Goal: Task Accomplishment & Management: Complete application form

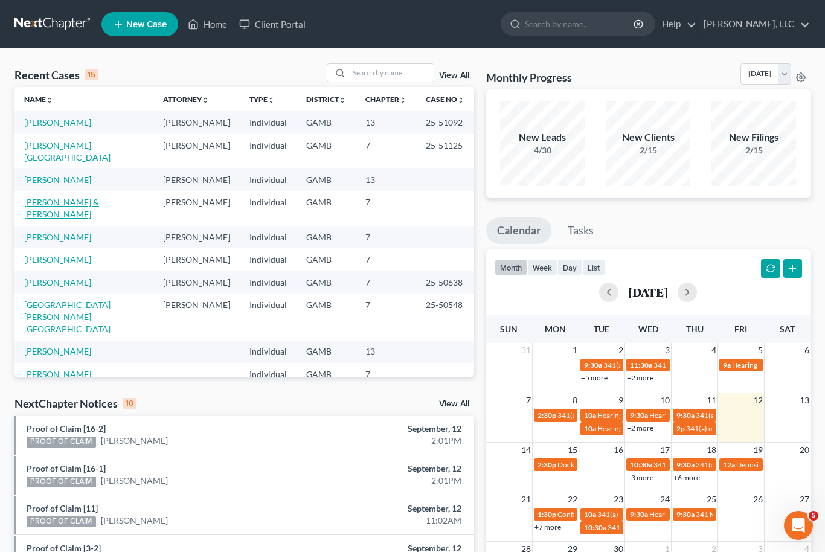
click at [50, 197] on link "[PERSON_NAME] & [PERSON_NAME]" at bounding box center [61, 208] width 75 height 22
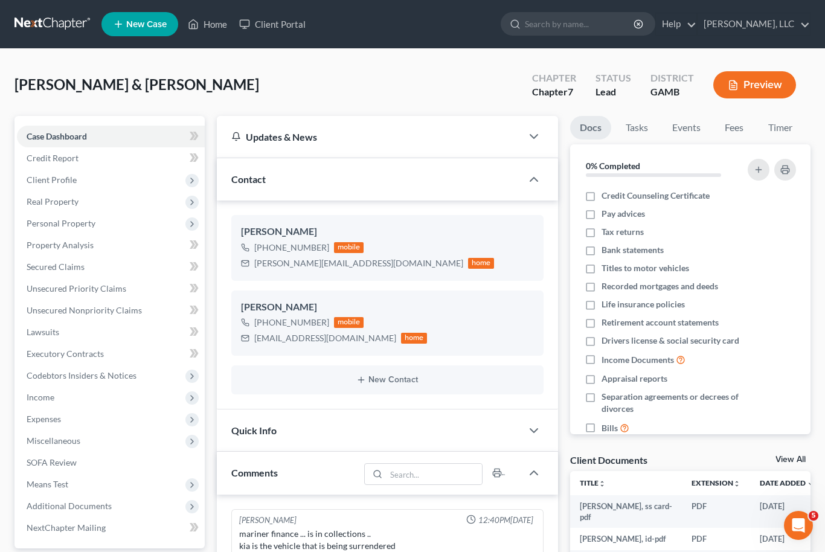
click at [624, 2] on nav "Home New Case Client Portal [PERSON_NAME], LLC [EMAIL_ADDRESS][DOMAIN_NAME] My …" at bounding box center [412, 24] width 825 height 48
click at [38, 201] on span "Real Property" at bounding box center [53, 201] width 52 height 10
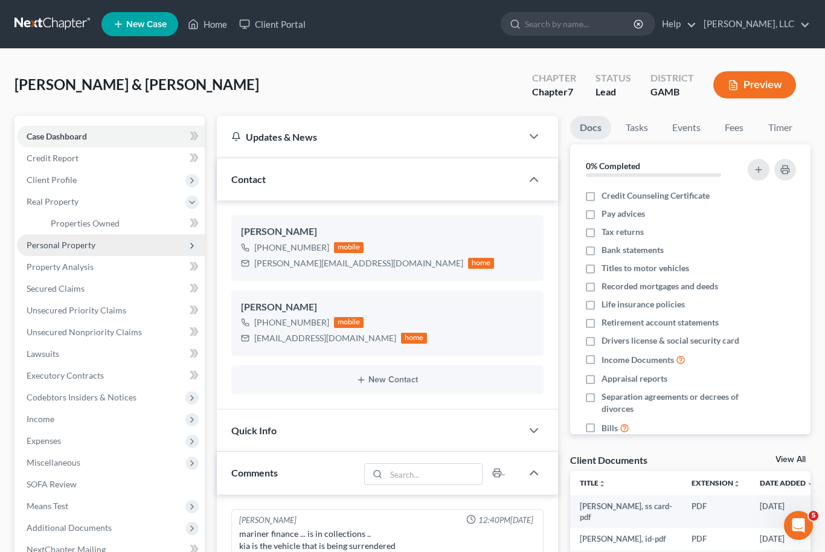
click at [51, 248] on span "Personal Property" at bounding box center [61, 245] width 69 height 10
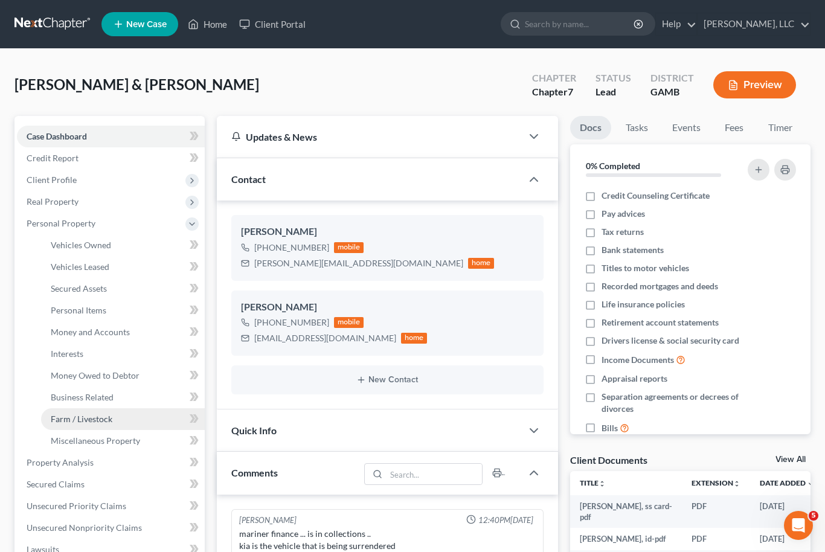
click at [80, 415] on span "Farm / Livestock" at bounding box center [82, 419] width 62 height 10
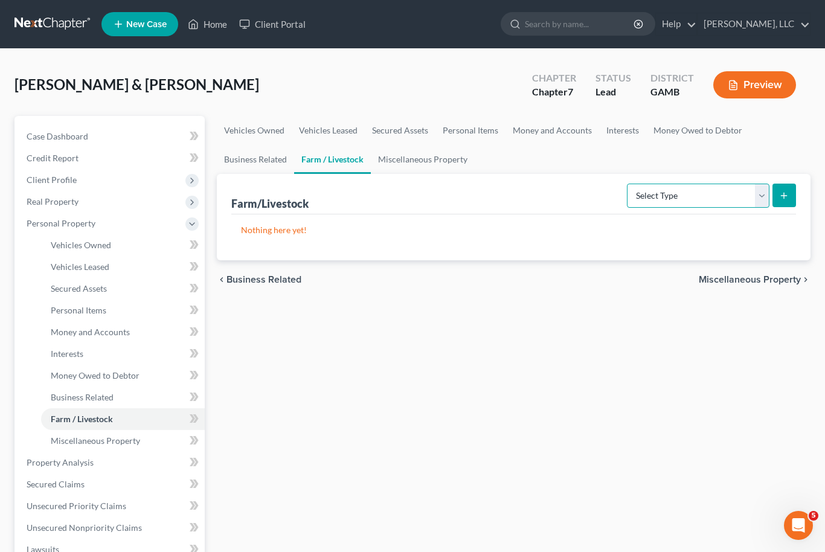
click at [763, 198] on select "Select Type Animals & Livestock Crops: Growing or Harvested Farming Equipment F…" at bounding box center [698, 196] width 142 height 24
click at [66, 305] on span "Personal Items" at bounding box center [79, 310] width 56 height 10
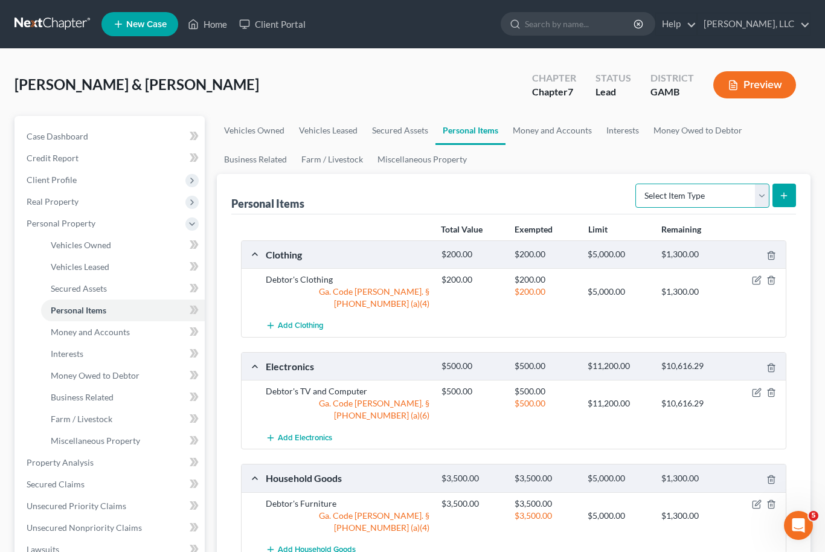
click at [766, 199] on select "Select Item Type Clothing Collectibles Of Value Electronics Firearms Household …" at bounding box center [702, 196] width 134 height 24
select select "other"
click at [794, 199] on button "submit" at bounding box center [784, 196] width 24 height 24
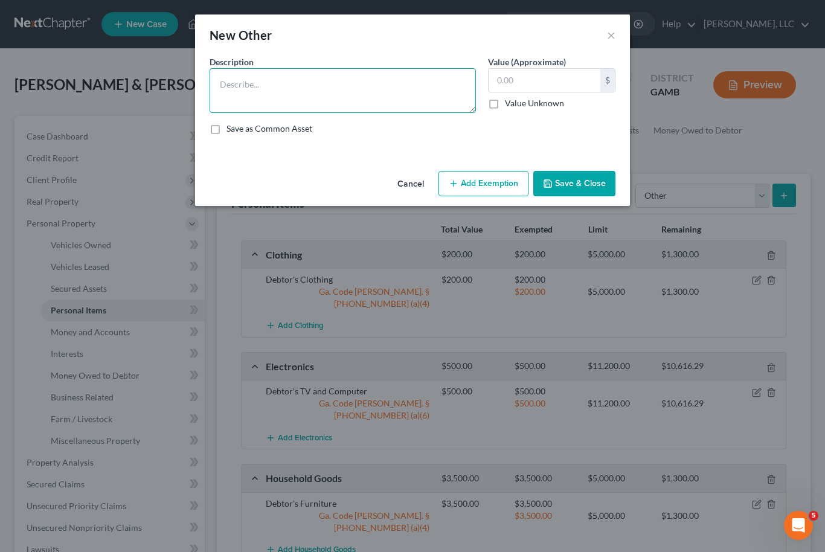
click at [376, 84] on textarea at bounding box center [343, 90] width 266 height 45
type textarea "Toolbox"
click at [533, 80] on input "text" at bounding box center [544, 80] width 112 height 23
type input "2,500"
click at [594, 186] on button "Save & Close" at bounding box center [574, 183] width 82 height 25
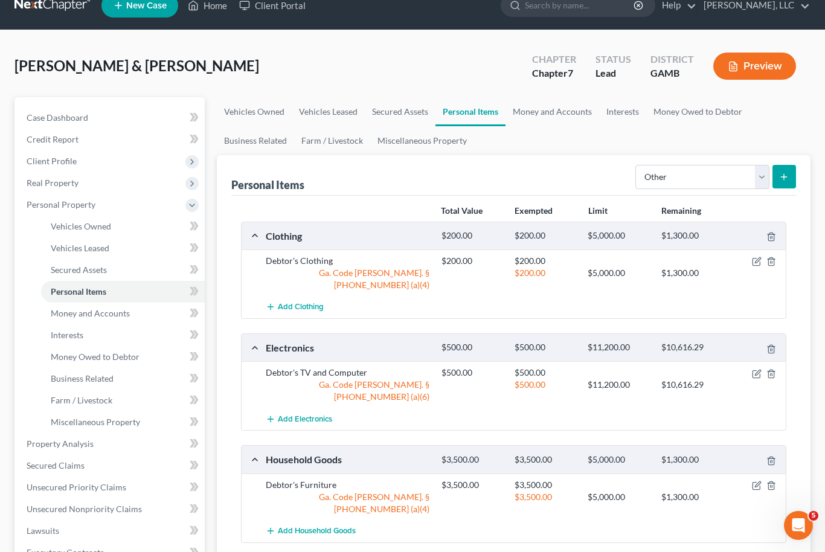
scroll to position [14, 0]
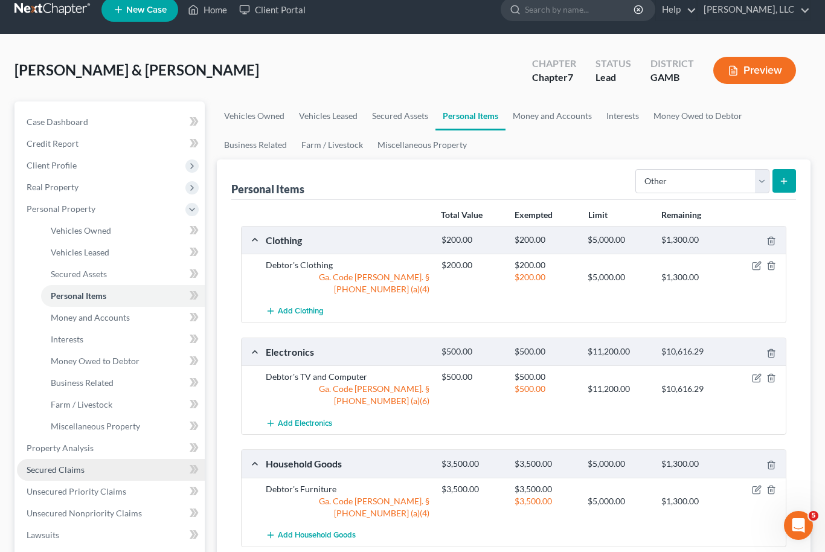
click at [43, 469] on span "Secured Claims" at bounding box center [56, 469] width 58 height 10
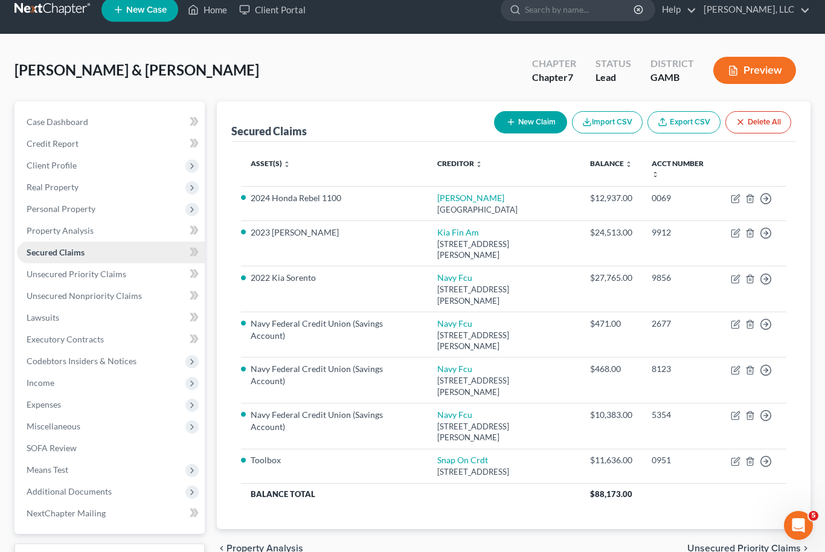
click at [54, 254] on span "Secured Claims" at bounding box center [56, 252] width 58 height 10
click at [53, 210] on span "Personal Property" at bounding box center [61, 208] width 69 height 10
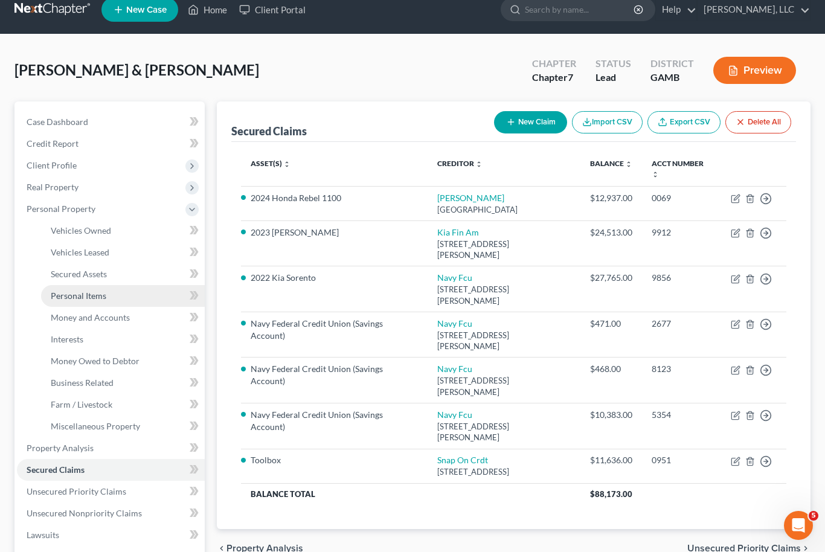
click at [65, 299] on span "Personal Items" at bounding box center [79, 295] width 56 height 10
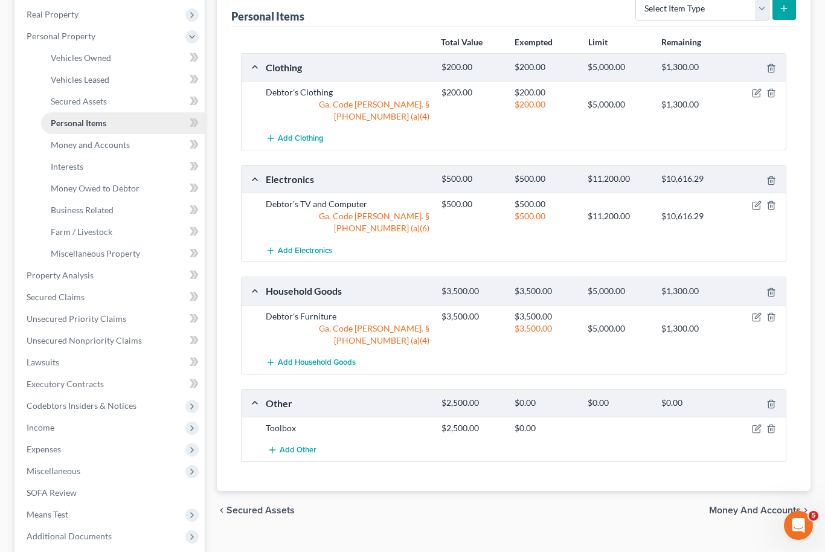
scroll to position [289, 0]
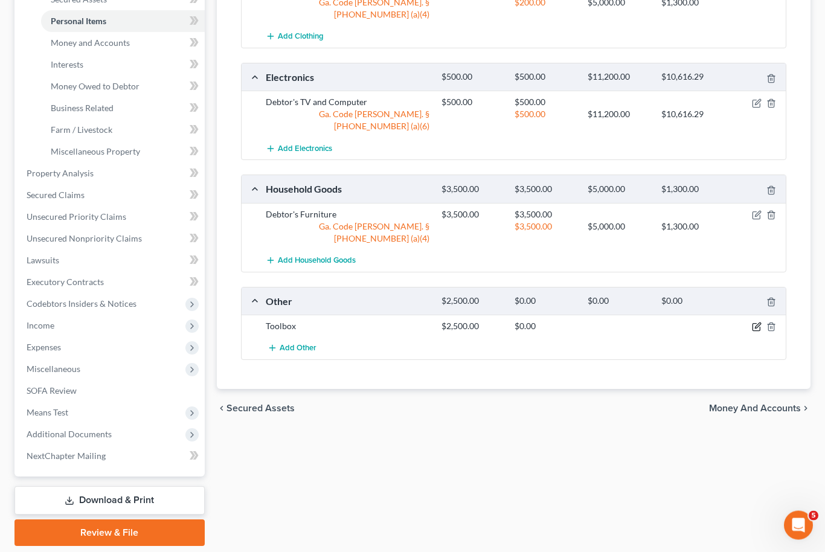
click at [755, 322] on icon "button" at bounding box center [757, 327] width 10 height 10
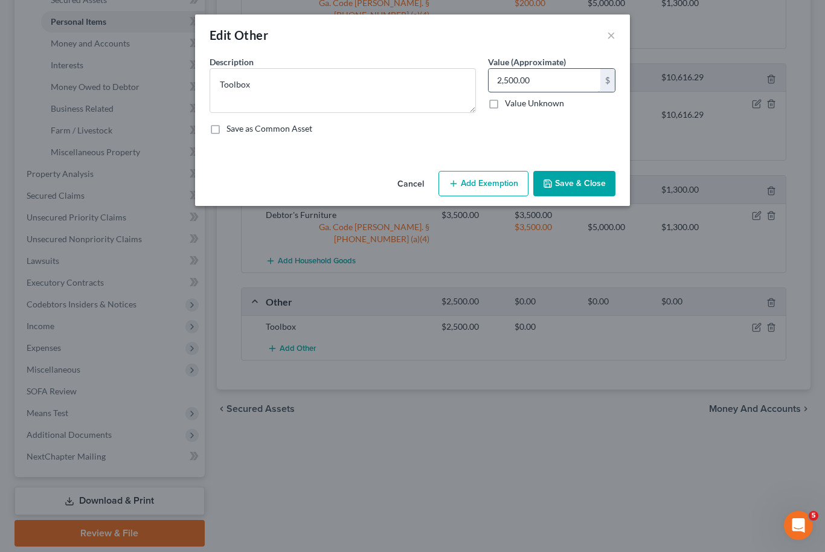
click at [537, 86] on input "2,500.00" at bounding box center [544, 80] width 112 height 23
type input "5,000"
click at [589, 185] on button "Save & Close" at bounding box center [574, 183] width 82 height 25
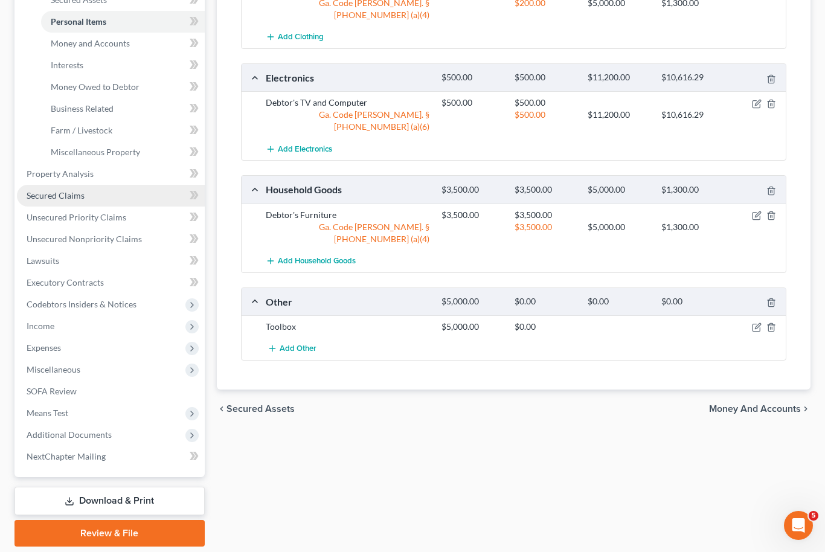
click at [49, 197] on span "Secured Claims" at bounding box center [56, 195] width 58 height 10
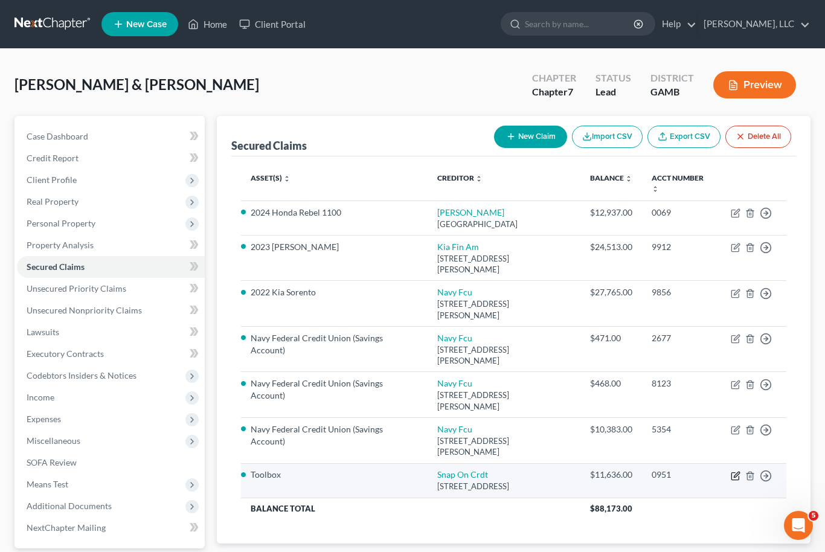
click at [737, 471] on icon "button" at bounding box center [736, 476] width 10 height 10
select select "14"
select select "2"
select select "0"
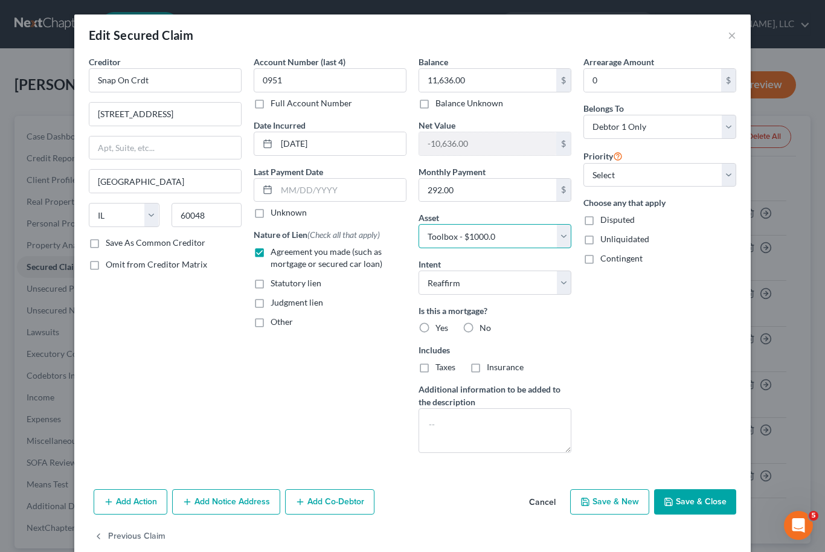
click at [563, 237] on select "Select Other Multiple Assets Toolbox - $1000.0 Other - Toolbox - $5000.0 2022 K…" at bounding box center [494, 236] width 153 height 24
select select "3"
click at [560, 283] on select "Select Surrender Redeem Reaffirm Avoid Other" at bounding box center [494, 282] width 153 height 24
select select "0"
click at [707, 506] on button "Save & Close" at bounding box center [695, 501] width 82 height 25
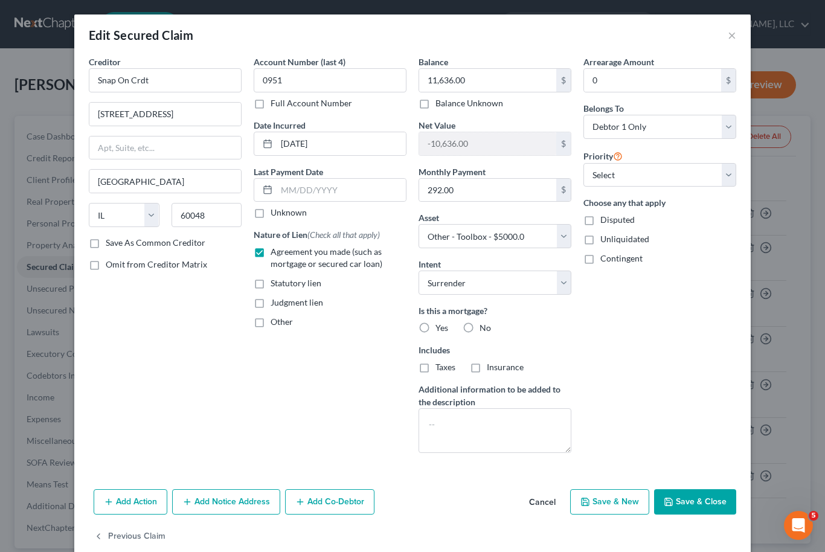
select select
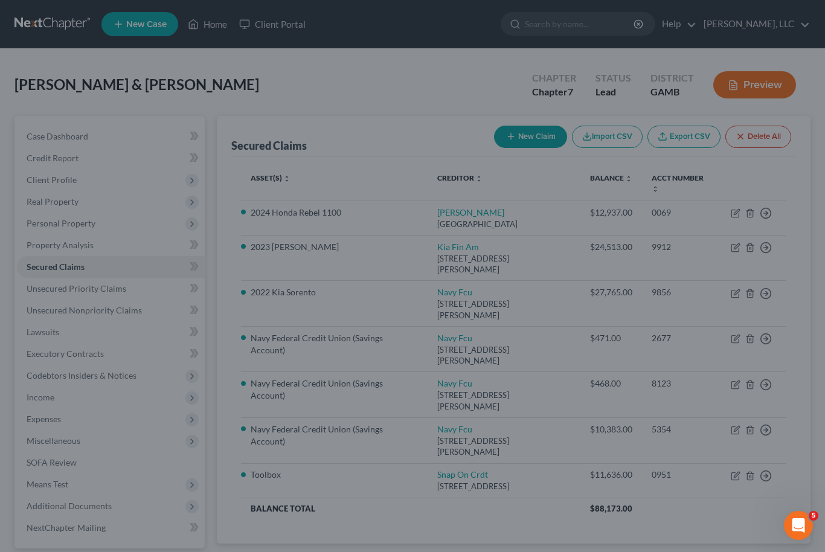
type input "-6,636.00"
select select "3"
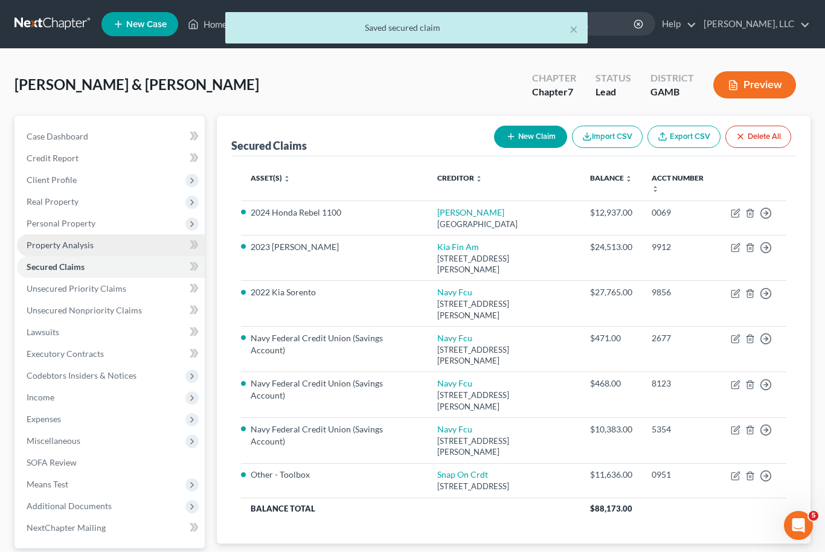
click at [56, 252] on link "Property Analysis" at bounding box center [111, 245] width 188 height 22
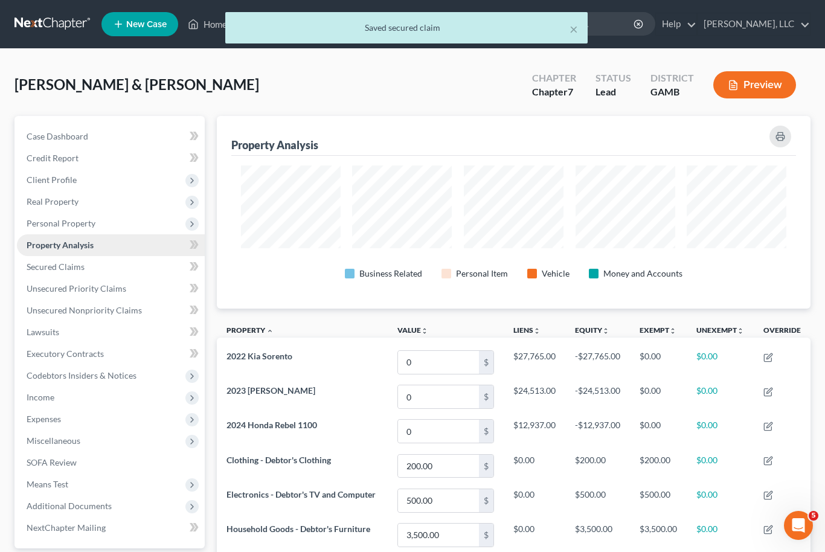
scroll to position [193, 593]
click at [51, 222] on span "Personal Property" at bounding box center [61, 223] width 69 height 10
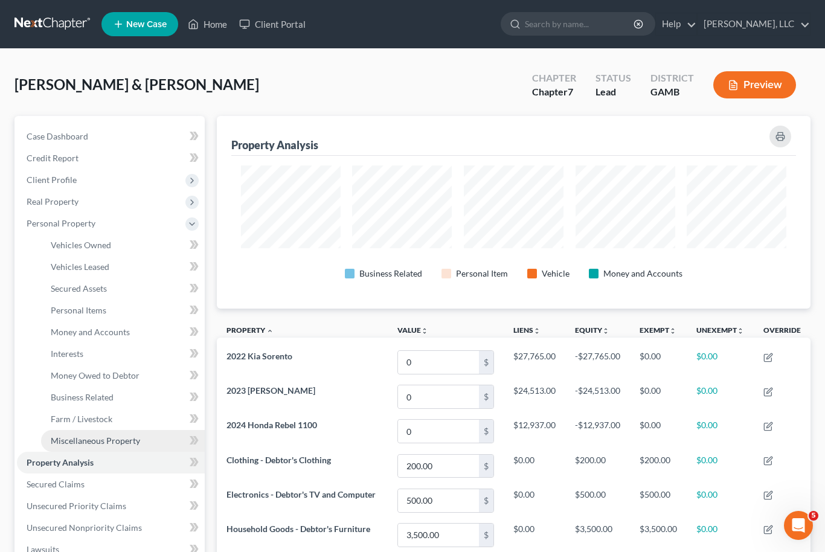
click at [75, 446] on link "Miscellaneous Property" at bounding box center [123, 441] width 164 height 22
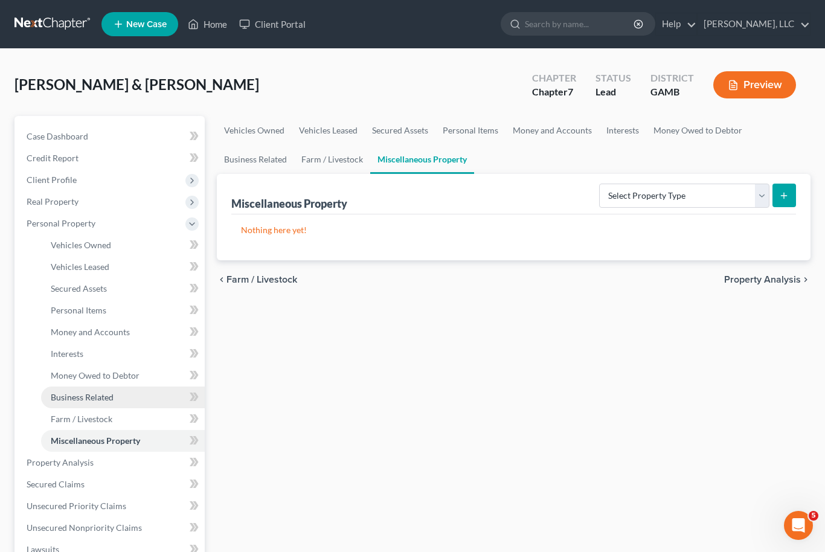
click at [69, 401] on span "Business Related" at bounding box center [82, 397] width 63 height 10
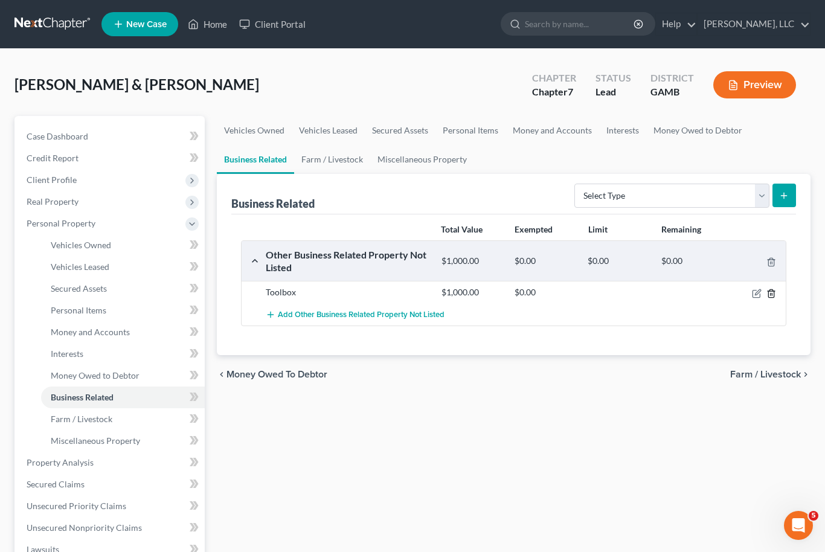
click at [774, 296] on icon "button" at bounding box center [771, 294] width 10 height 10
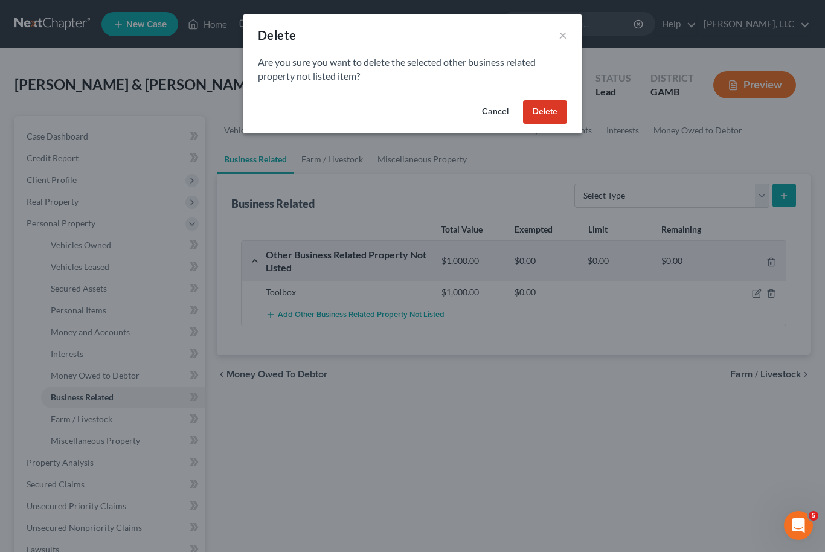
click at [552, 117] on button "Delete" at bounding box center [545, 112] width 44 height 24
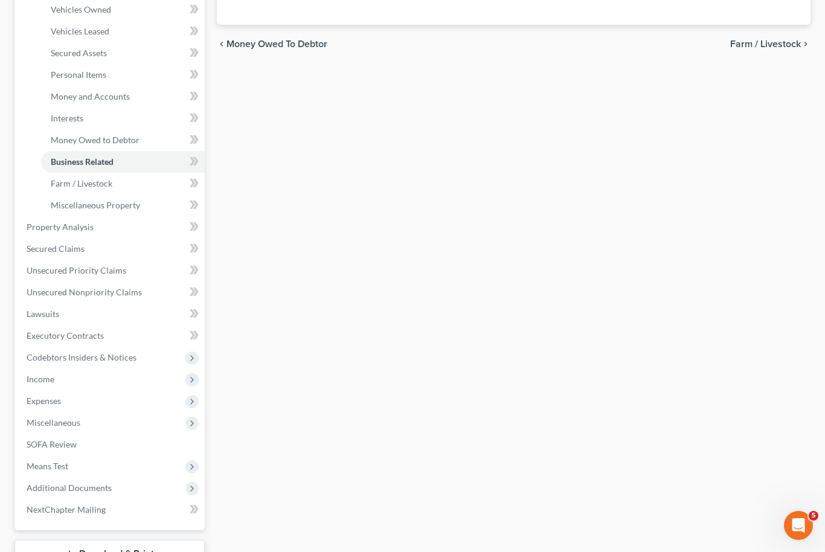
scroll to position [289, 0]
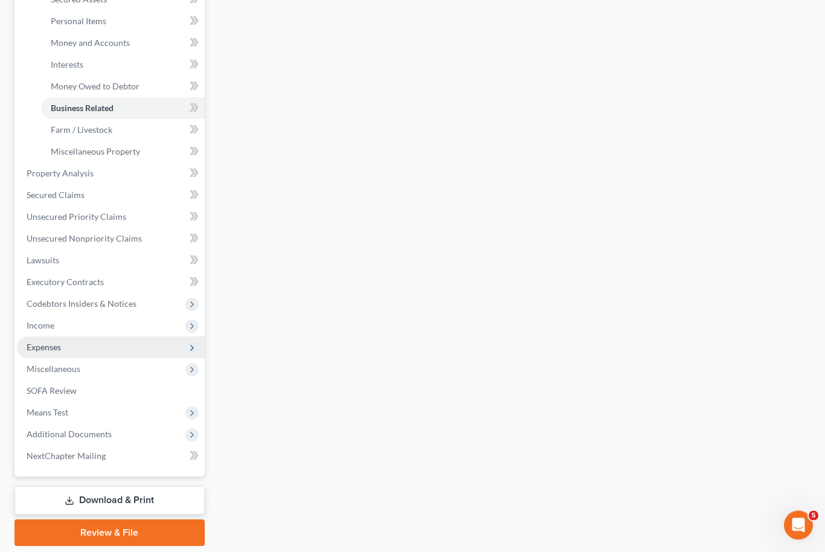
click at [45, 348] on span "Expenses" at bounding box center [44, 347] width 34 height 10
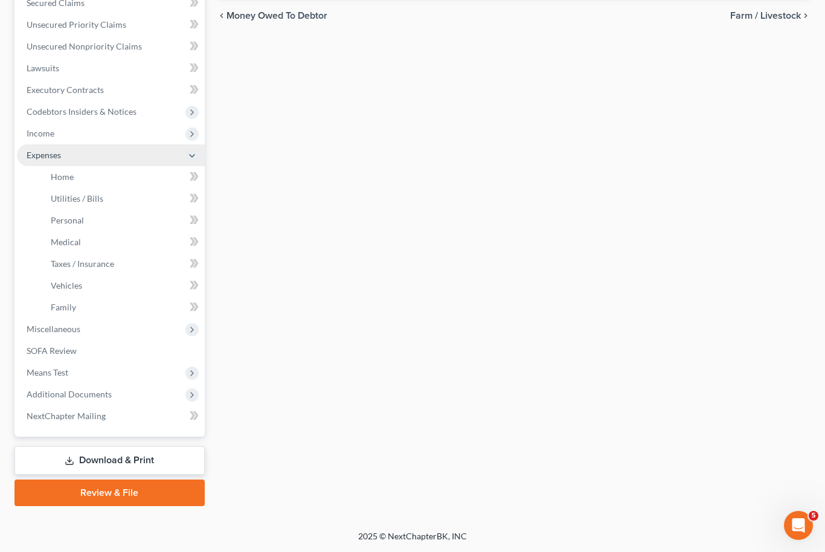
scroll to position [223, 0]
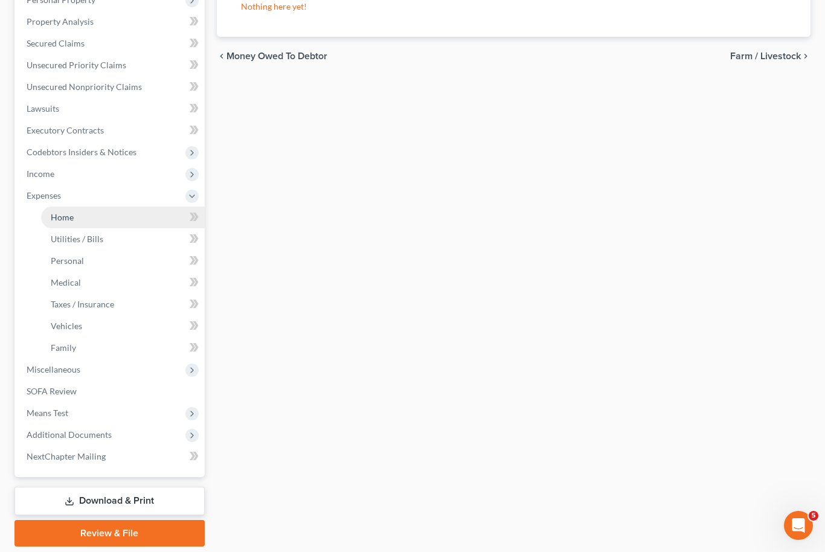
click at [62, 226] on link "Home" at bounding box center [123, 217] width 164 height 22
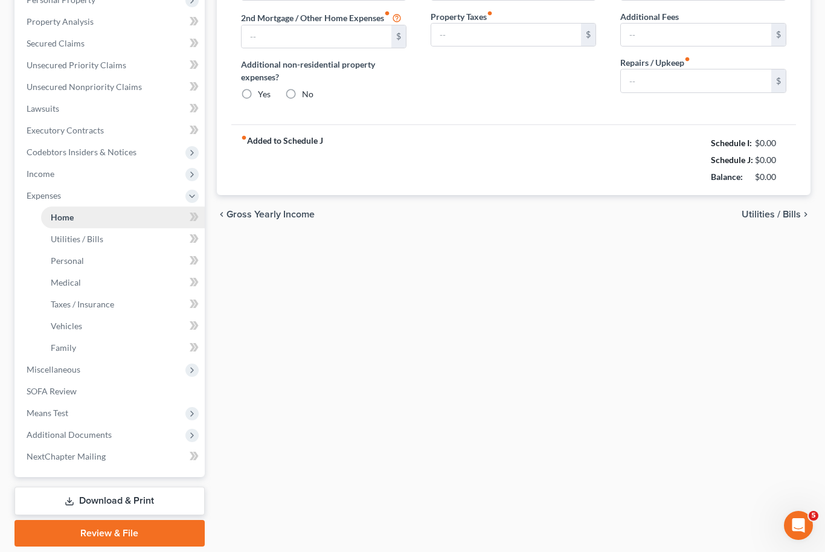
scroll to position [94, 0]
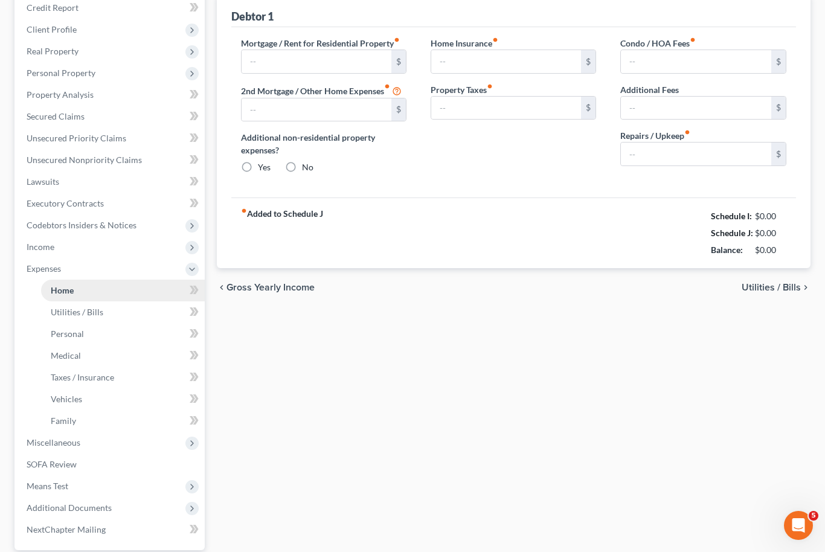
type input "1,860.00"
type input "0.00"
radio input "true"
type input "0.00"
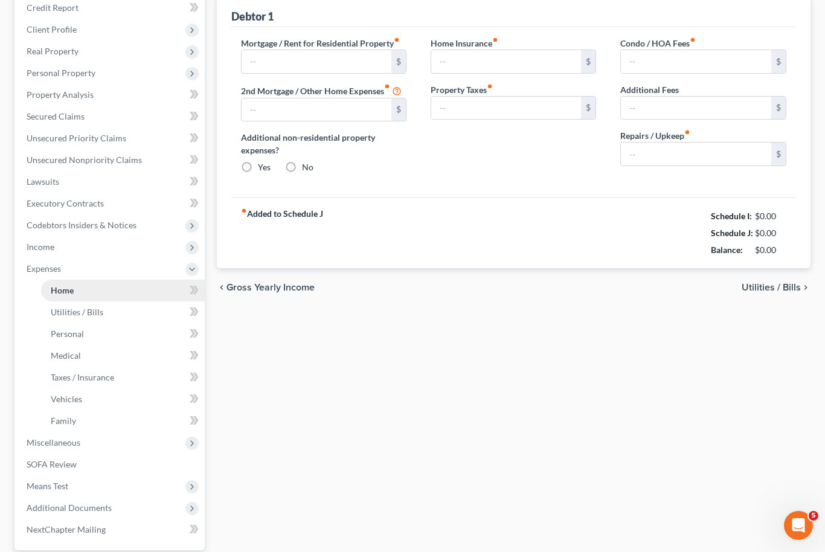
type input "0.00"
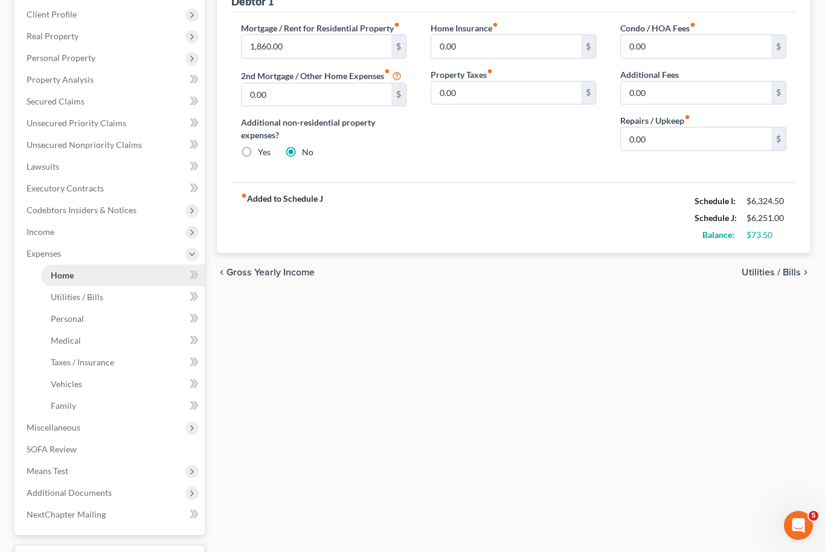
scroll to position [223, 0]
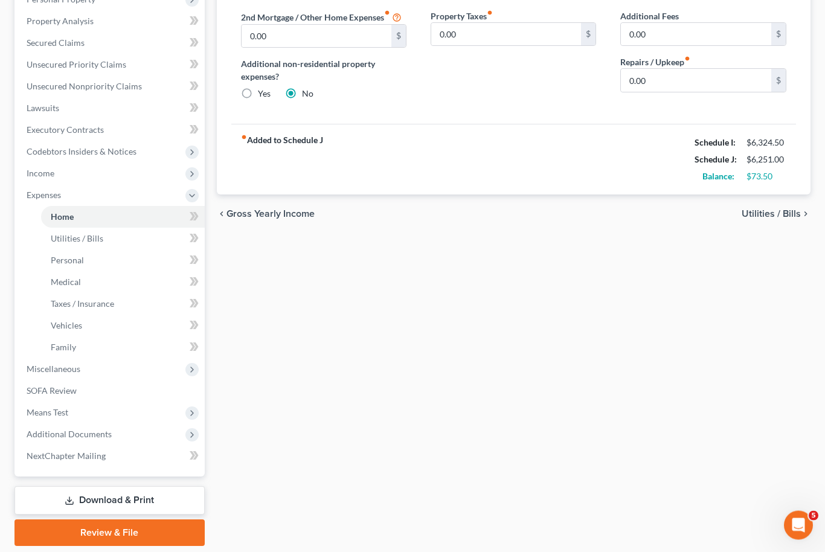
click at [76, 507] on link "Download & Print" at bounding box center [109, 501] width 190 height 28
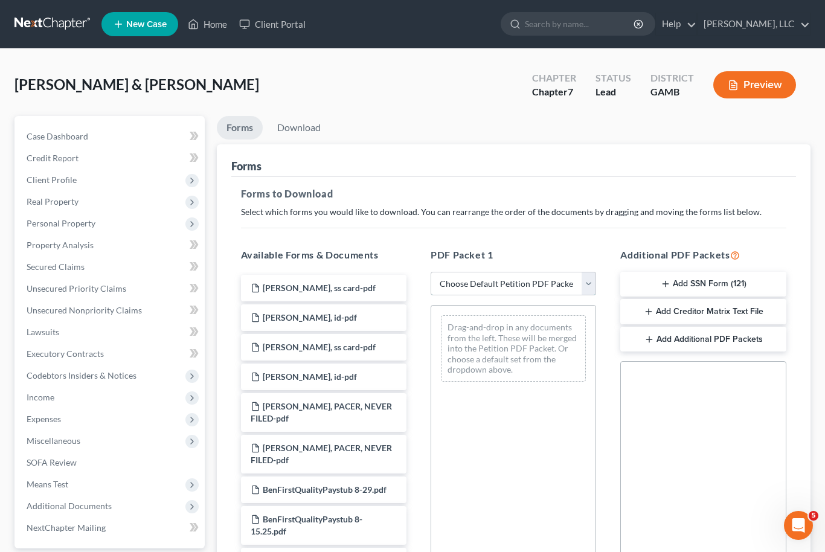
click at [592, 284] on select "Choose Default Petition PDF Packet Complete Bankruptcy Petition (all forms and …" at bounding box center [512, 284] width 165 height 24
select select "0"
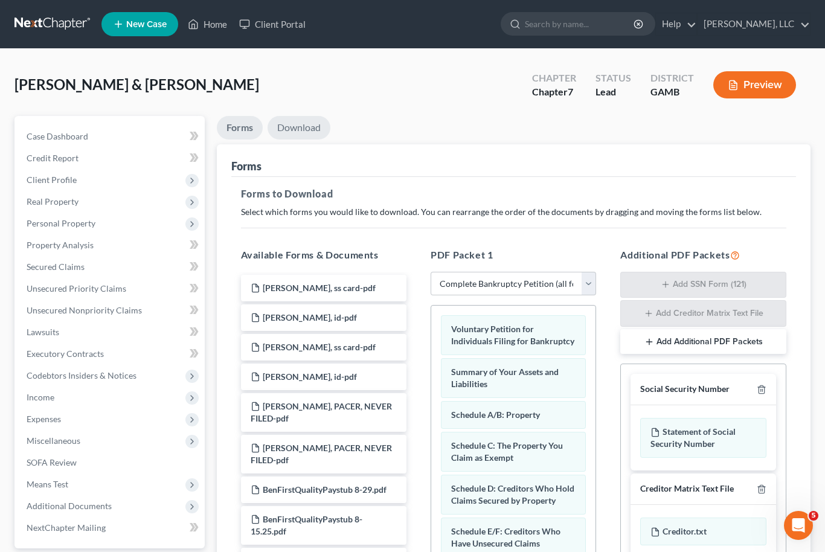
click at [300, 122] on link "Download" at bounding box center [298, 128] width 63 height 24
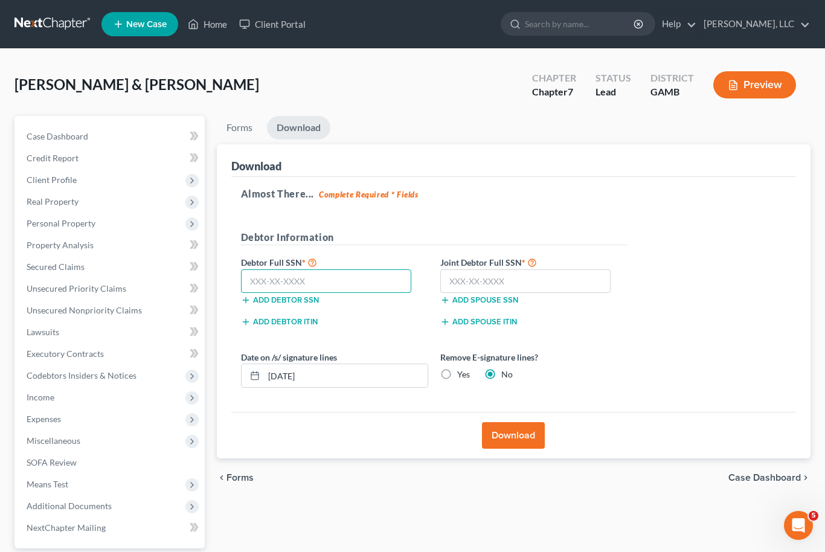
click at [327, 290] on input "text" at bounding box center [326, 281] width 171 height 24
click at [332, 275] on input "256-99-9" at bounding box center [326, 281] width 171 height 24
type input "256-99-4414"
click at [489, 280] on input "text" at bounding box center [525, 281] width 171 height 24
click at [480, 286] on input "text" at bounding box center [525, 281] width 171 height 24
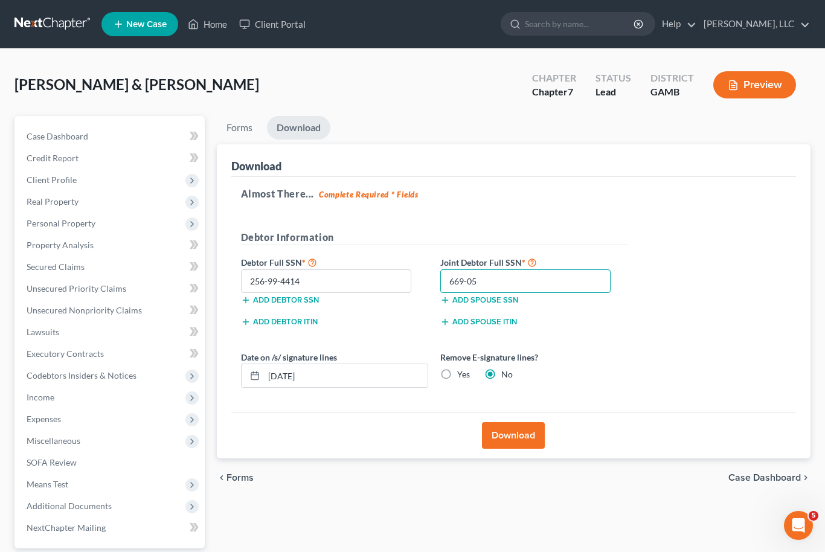
click at [502, 286] on input "669-05" at bounding box center [525, 281] width 171 height 24
type input "669-05-1492"
click at [517, 433] on button "Download" at bounding box center [513, 435] width 63 height 27
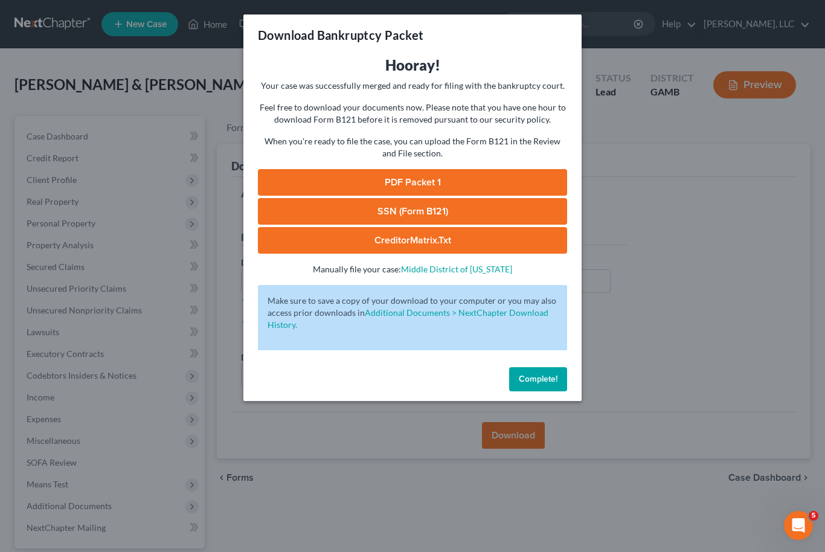
click at [467, 185] on link "PDF Packet 1" at bounding box center [412, 182] width 309 height 27
click at [426, 211] on link "SSN (Form B121)" at bounding box center [412, 211] width 309 height 27
click at [467, 246] on link "CreditorMatrix.txt" at bounding box center [412, 240] width 309 height 27
click at [540, 385] on button "Complete!" at bounding box center [538, 379] width 58 height 24
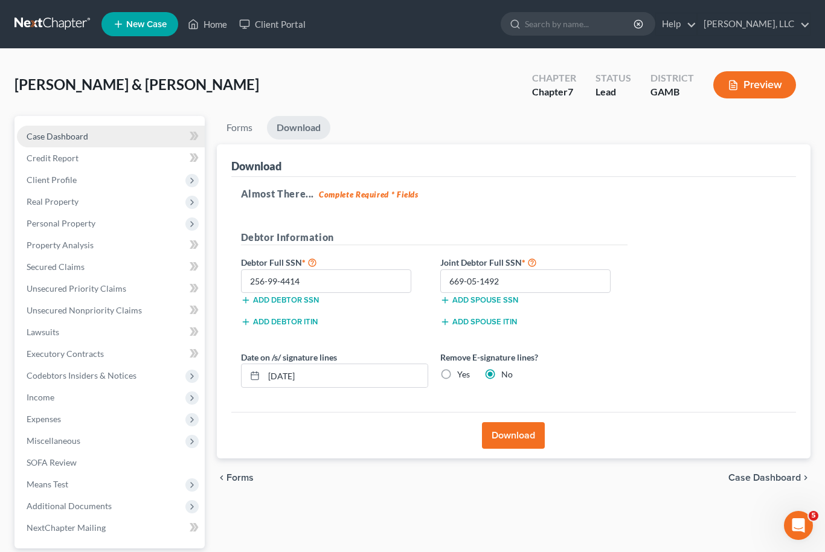
click at [69, 133] on span "Case Dashboard" at bounding box center [58, 136] width 62 height 10
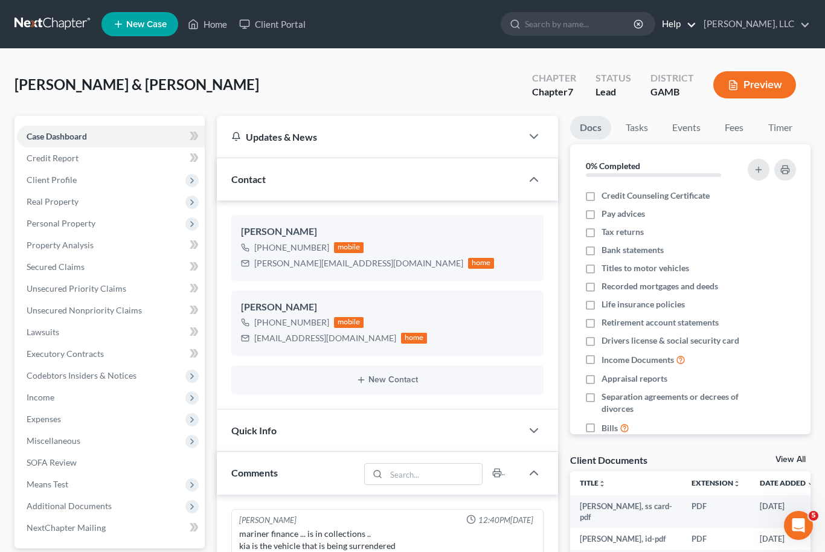
click at [696, 15] on link "Help" at bounding box center [676, 24] width 40 height 22
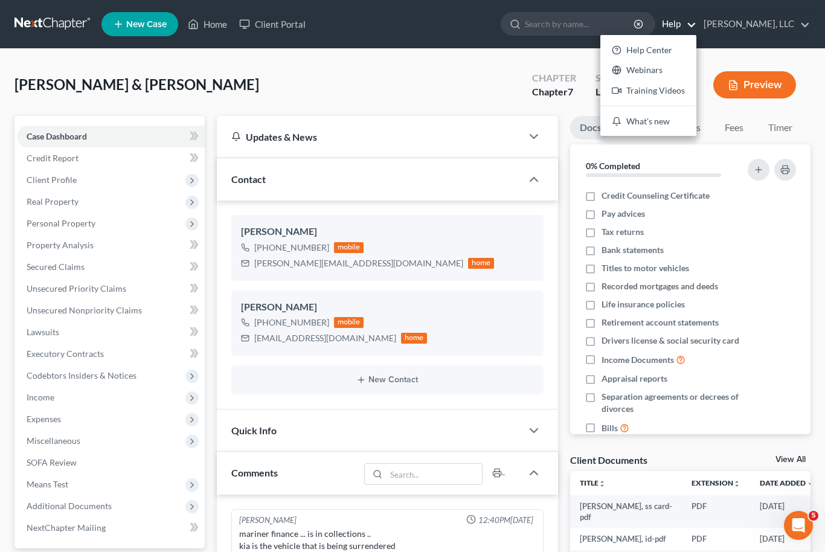
click at [586, 10] on ul "New Case Home Client Portal - No Result - See all results Or Press Enter... Hel…" at bounding box center [455, 23] width 709 height 31
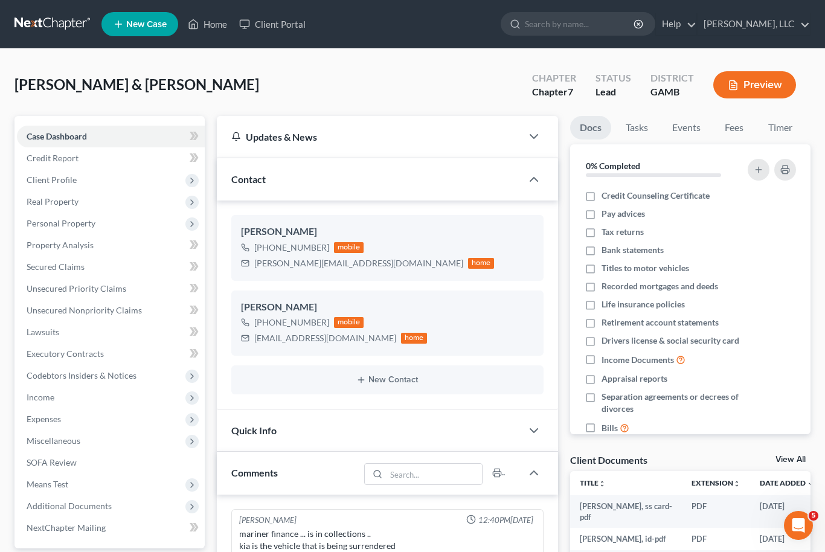
click at [631, 7] on nav "Home New Case Client Portal [PERSON_NAME], LLC [EMAIL_ADDRESS][DOMAIN_NAME] My …" at bounding box center [412, 24] width 825 height 48
click at [206, 34] on link "Home" at bounding box center [207, 24] width 51 height 22
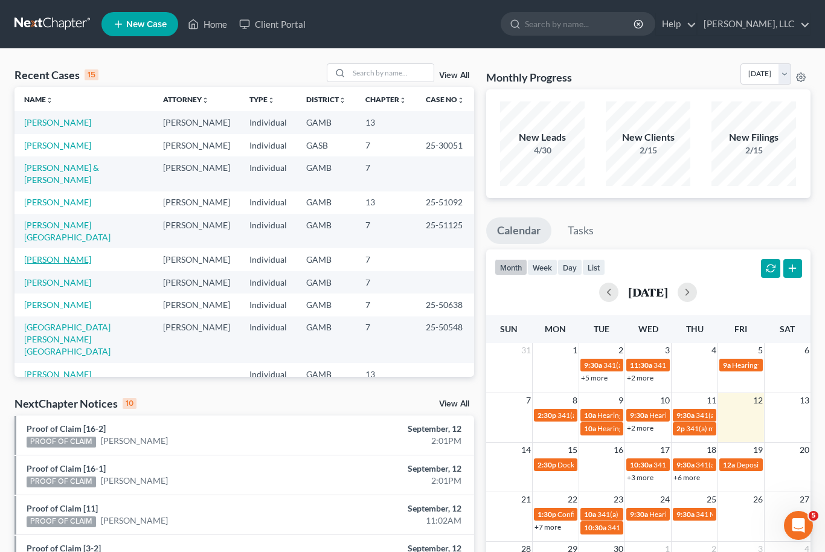
click at [59, 254] on link "[PERSON_NAME]" at bounding box center [57, 259] width 67 height 10
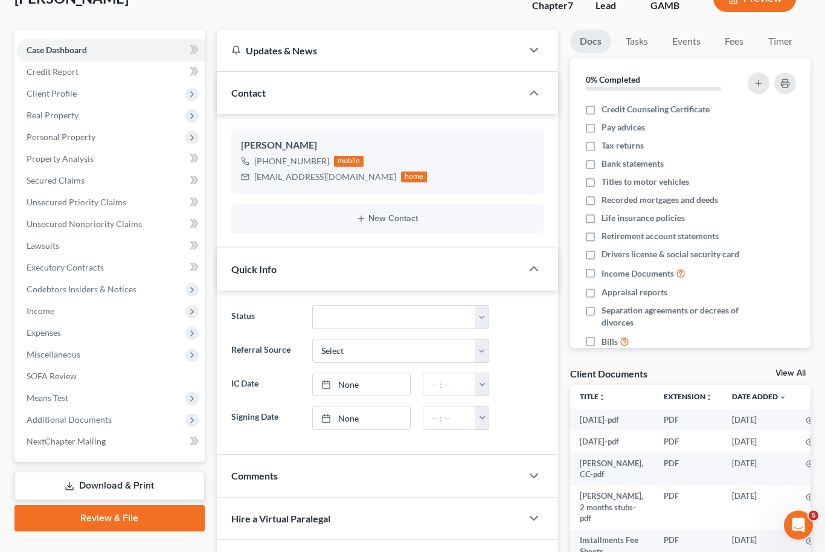
scroll to position [87, 0]
click at [801, 369] on link "View All" at bounding box center [790, 372] width 30 height 8
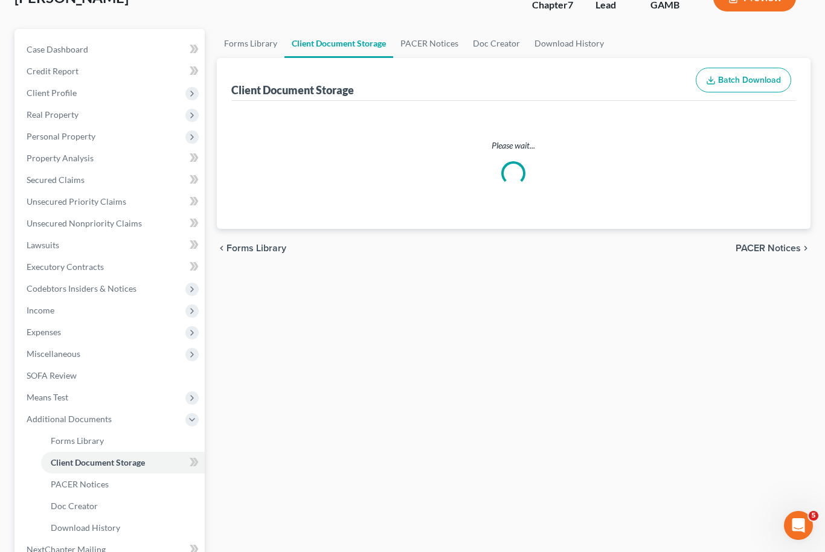
scroll to position [66, 0]
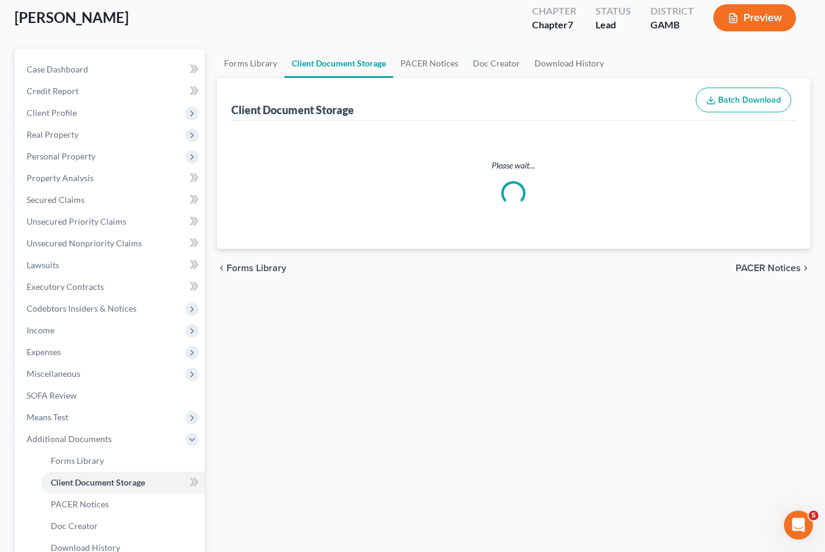
select select "22"
select select "6"
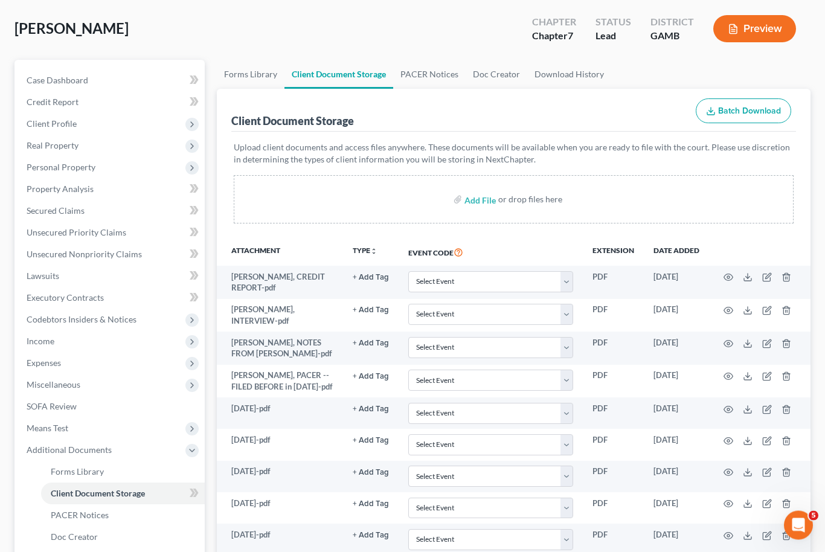
scroll to position [0, 0]
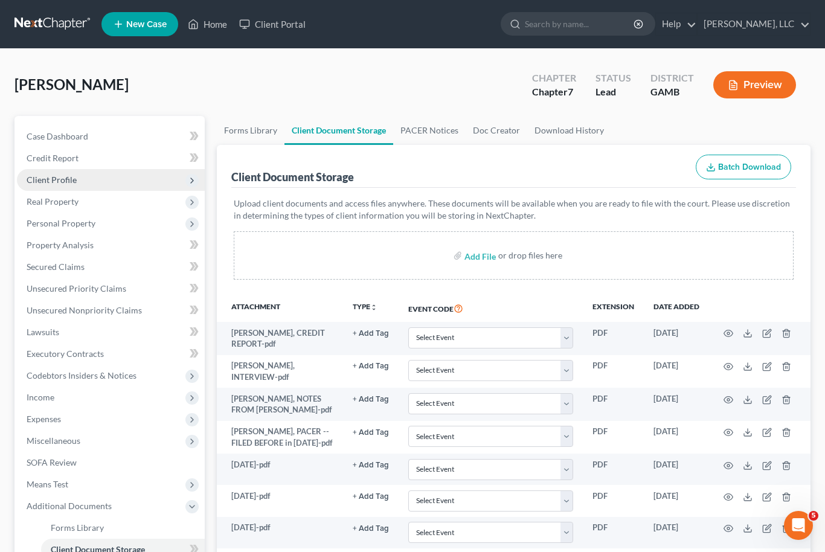
click at [72, 178] on span "Client Profile" at bounding box center [52, 179] width 50 height 10
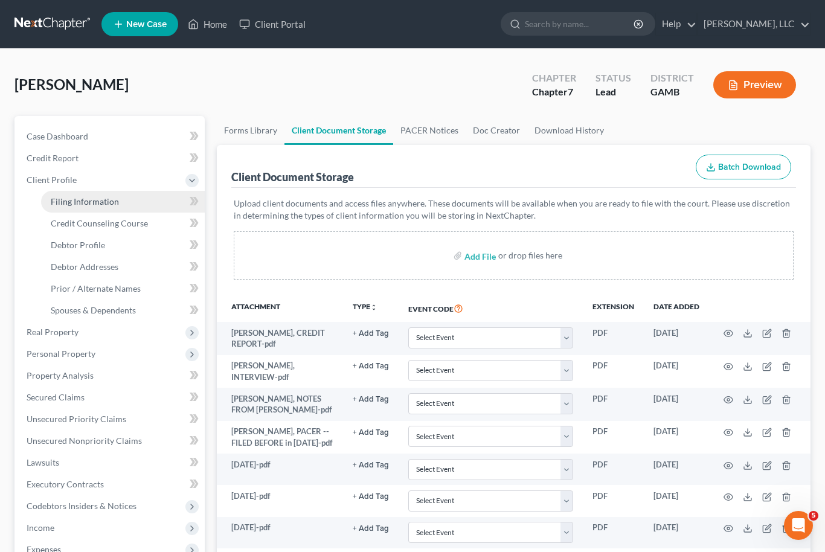
click at [103, 204] on span "Filing Information" at bounding box center [85, 201] width 68 height 10
select select "1"
select select "0"
select select "10"
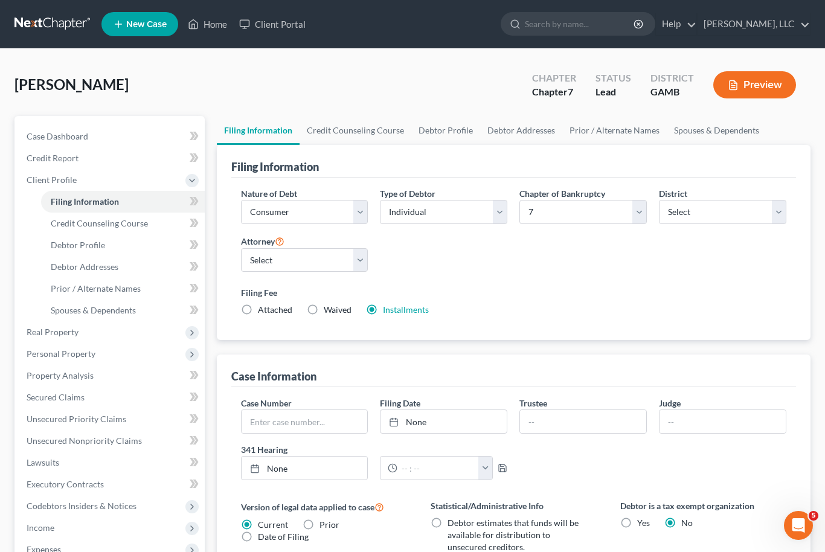
click at [258, 304] on label "Attached" at bounding box center [275, 310] width 34 height 12
click at [263, 304] on input "Attached" at bounding box center [267, 308] width 8 height 8
radio input "true"
click at [383, 305] on label "Installments Installments" at bounding box center [406, 310] width 46 height 12
click at [388, 305] on input "Installments Installments" at bounding box center [392, 308] width 8 height 8
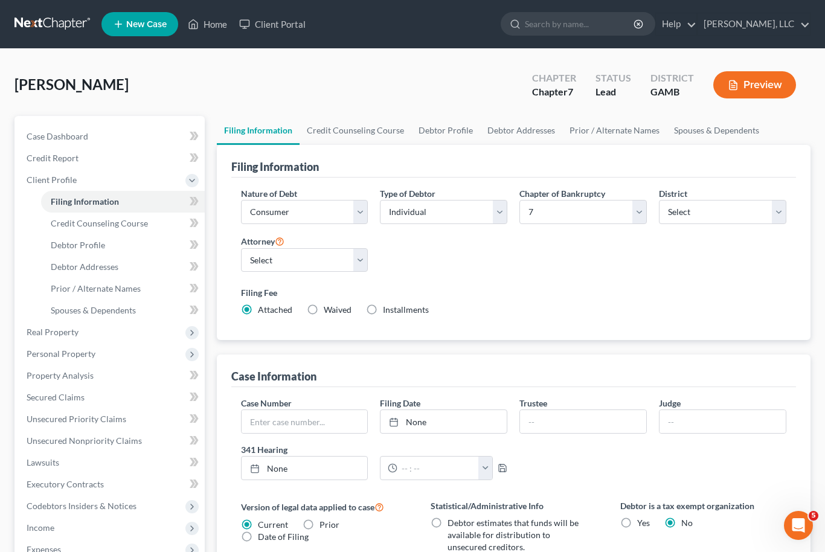
radio input "true"
radio input "false"
type input "338.00"
radio input "true"
type input "[DATE]"
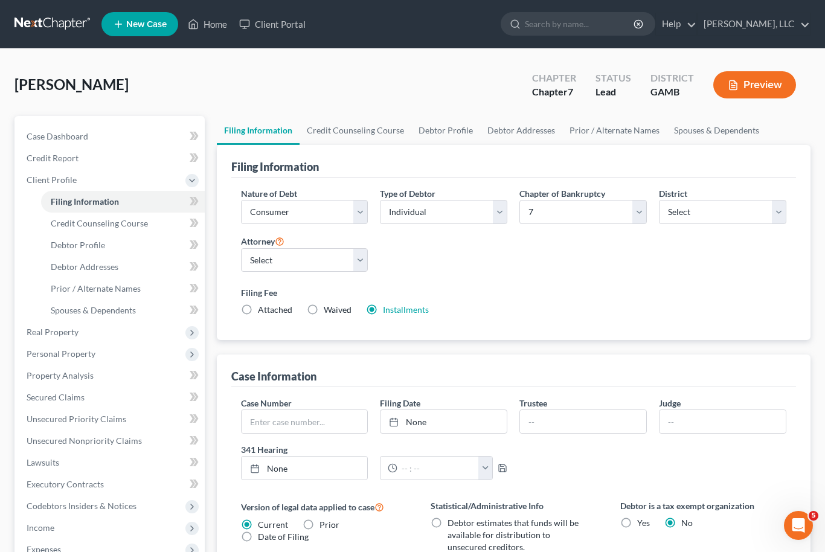
type input "0.00"
type input "[DATE]"
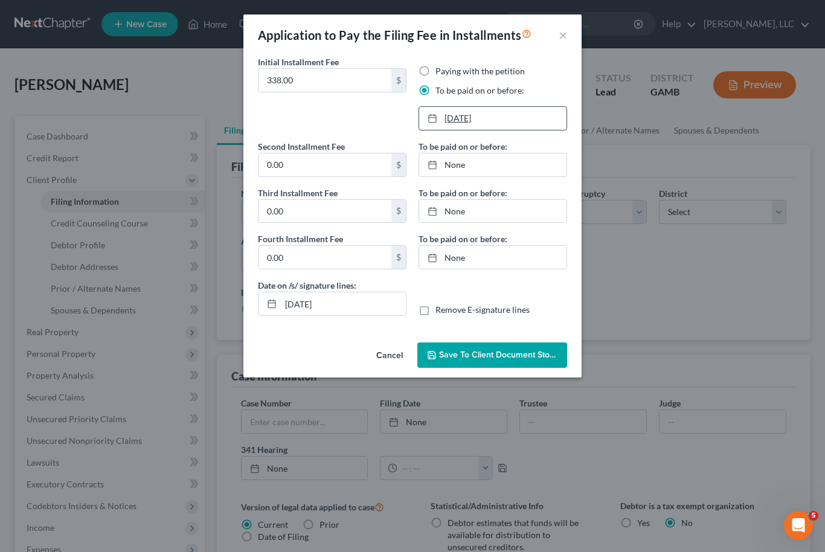
click at [479, 119] on link "[DATE]" at bounding box center [492, 118] width 147 height 23
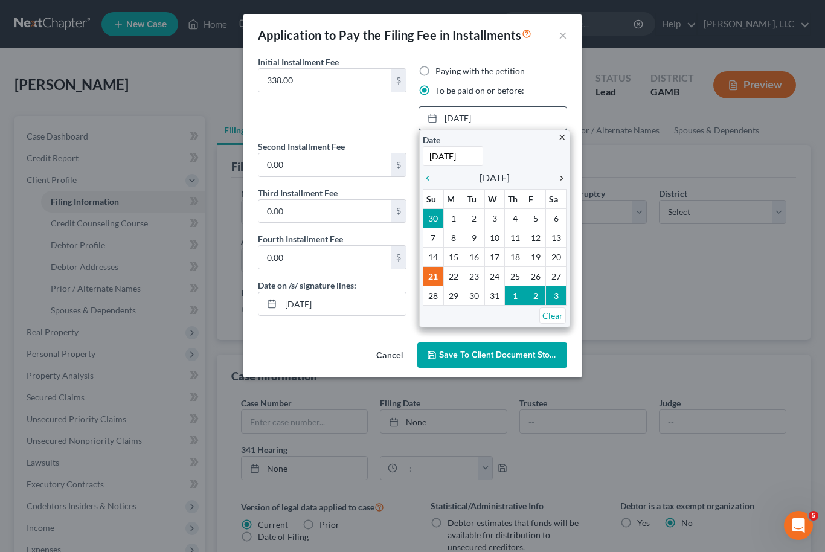
click at [563, 184] on link "chevron_right" at bounding box center [559, 177] width 16 height 14
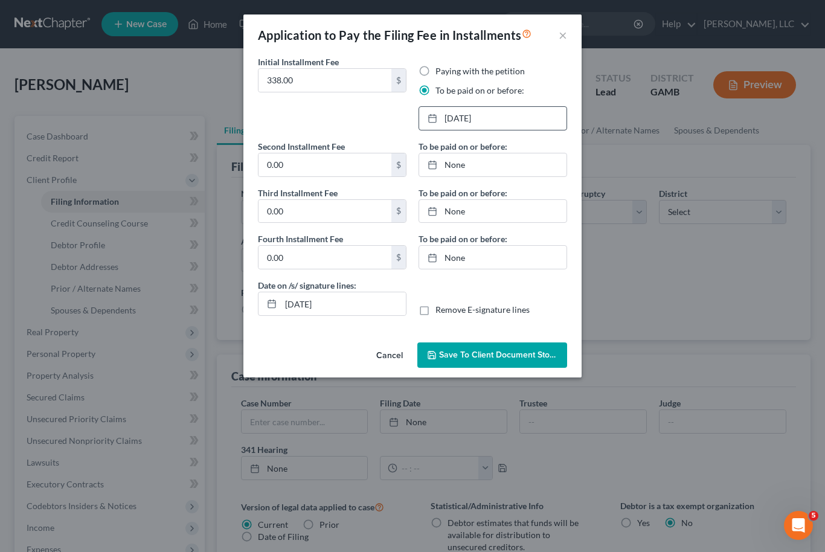
click at [526, 357] on span "Save to Client Document Storage" at bounding box center [503, 355] width 128 height 10
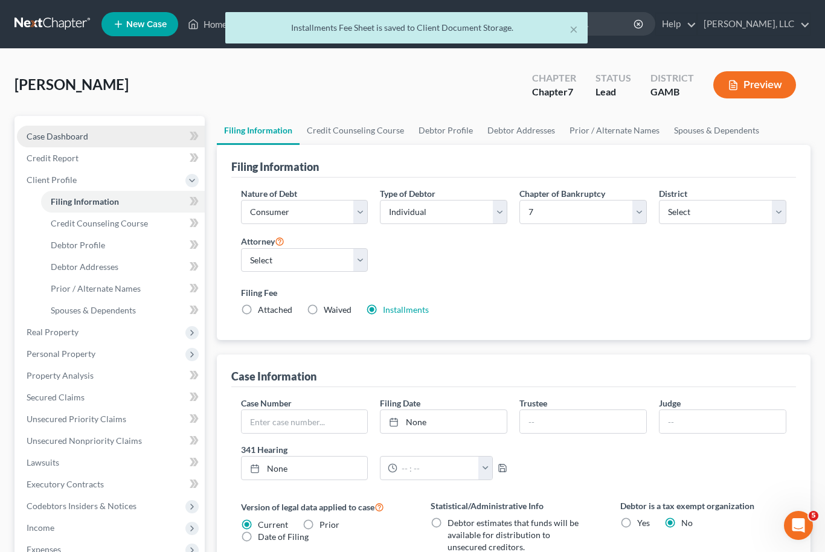
click at [82, 136] on span "Case Dashboard" at bounding box center [58, 136] width 62 height 10
select select "10"
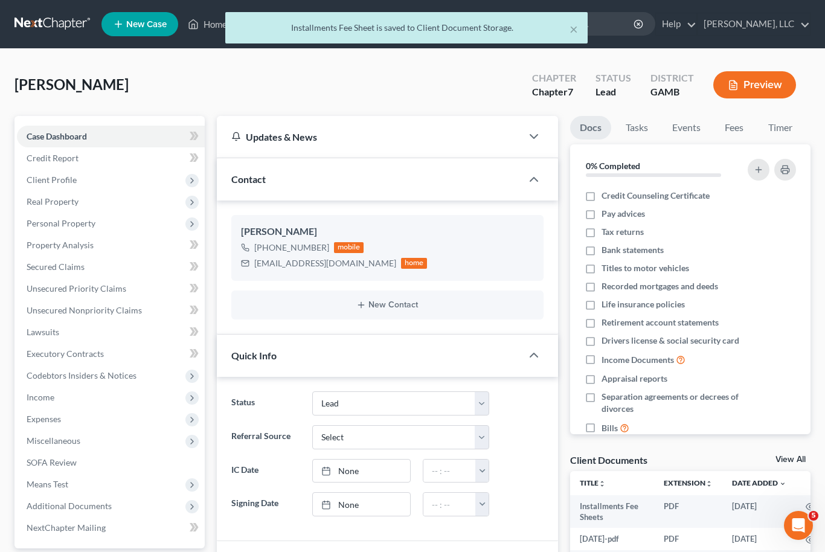
click at [804, 460] on link "View All" at bounding box center [790, 459] width 30 height 8
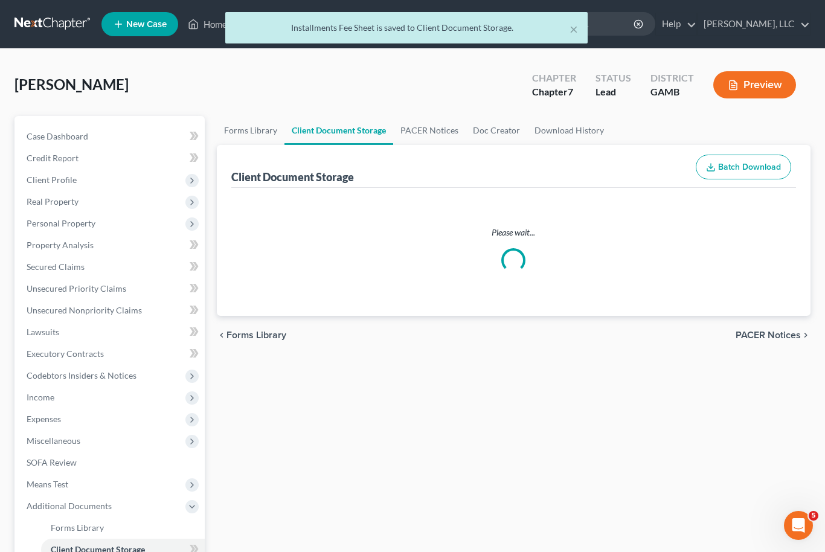
select select "22"
select select "6"
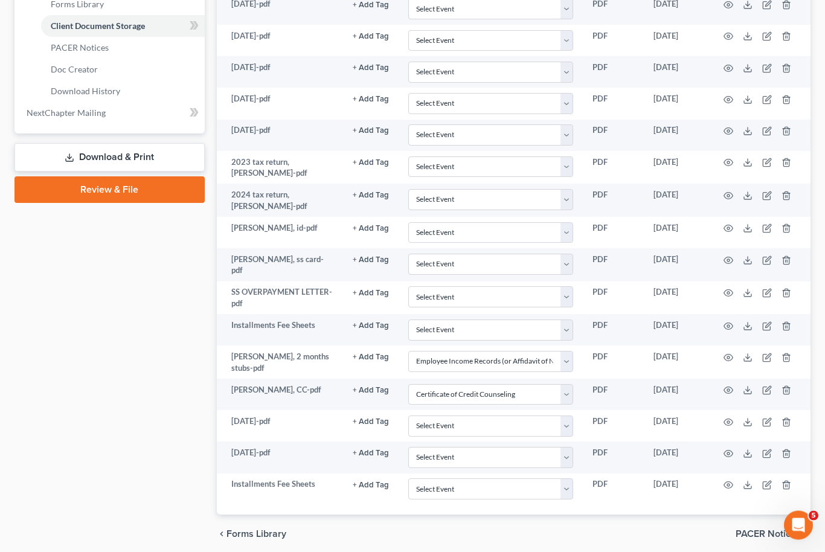
scroll to position [523, 0]
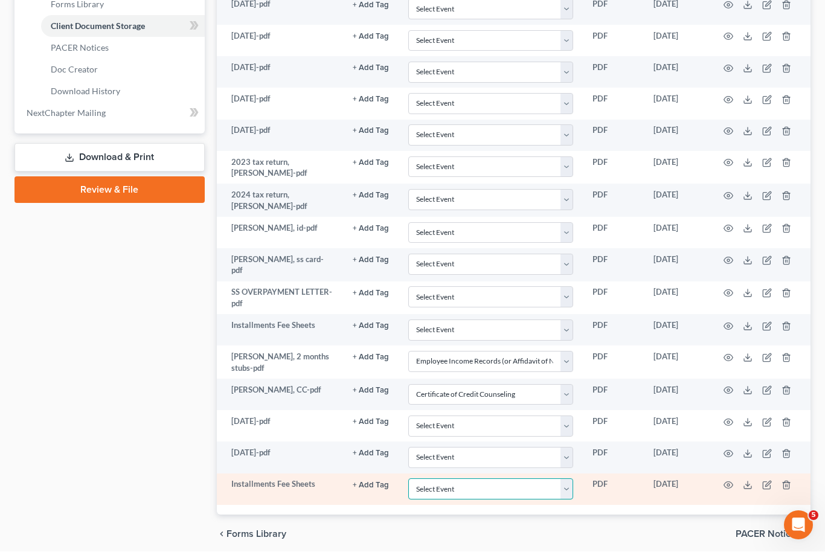
click at [566, 480] on select "Select Event 20 Largest Unsecured Creditors Amended Petition Attachment to Volu…" at bounding box center [490, 489] width 165 height 21
select select "26"
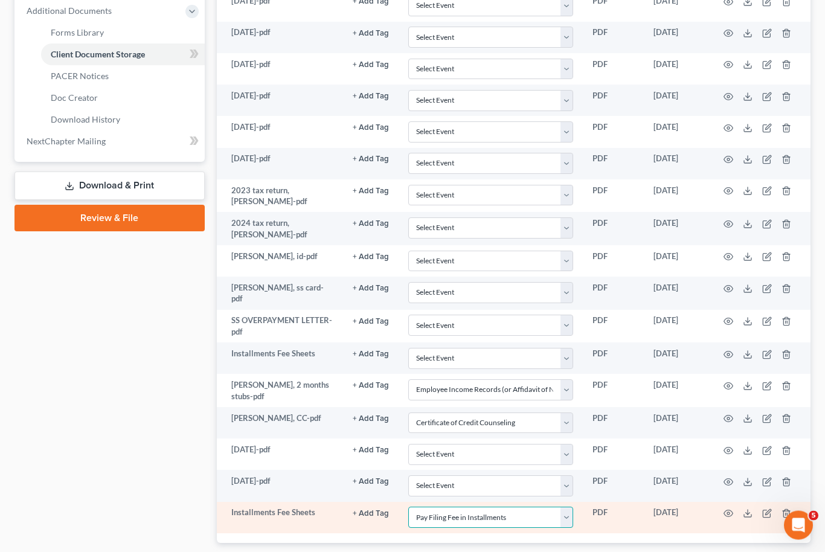
scroll to position [496, 0]
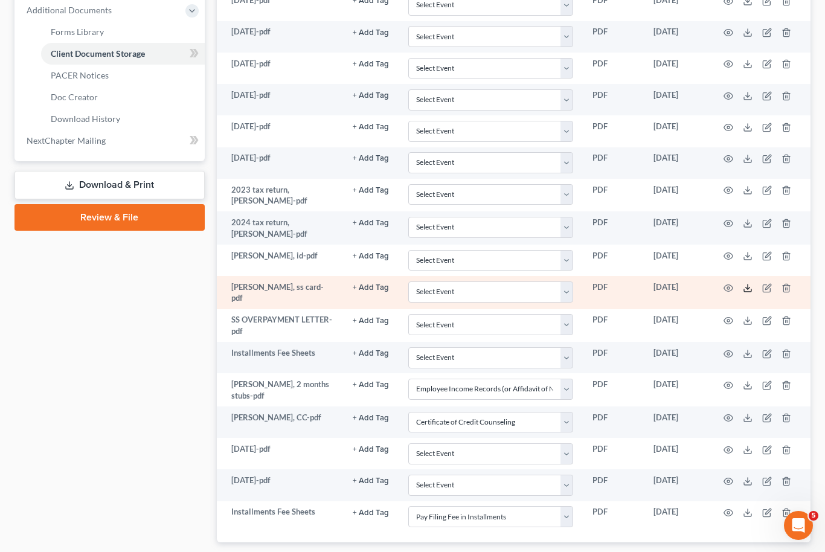
click at [749, 285] on icon at bounding box center [748, 288] width 10 height 10
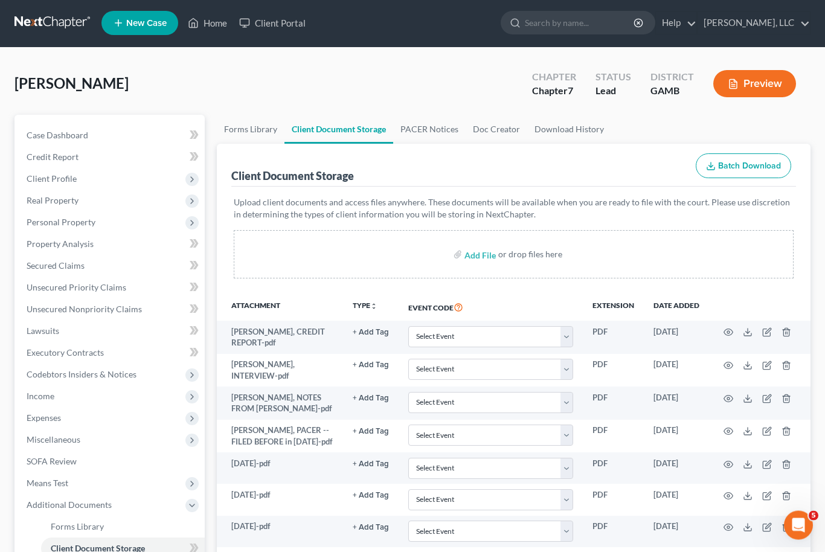
scroll to position [1, 0]
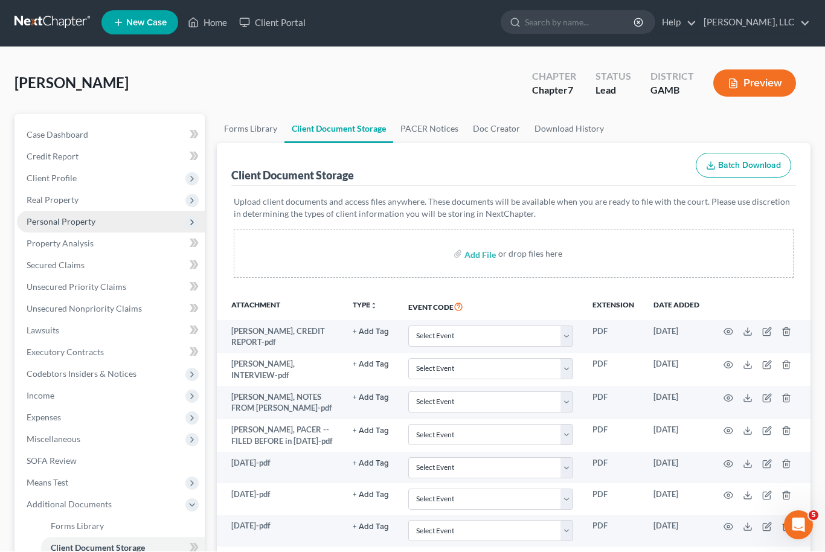
click at [91, 221] on span "Personal Property" at bounding box center [61, 222] width 69 height 10
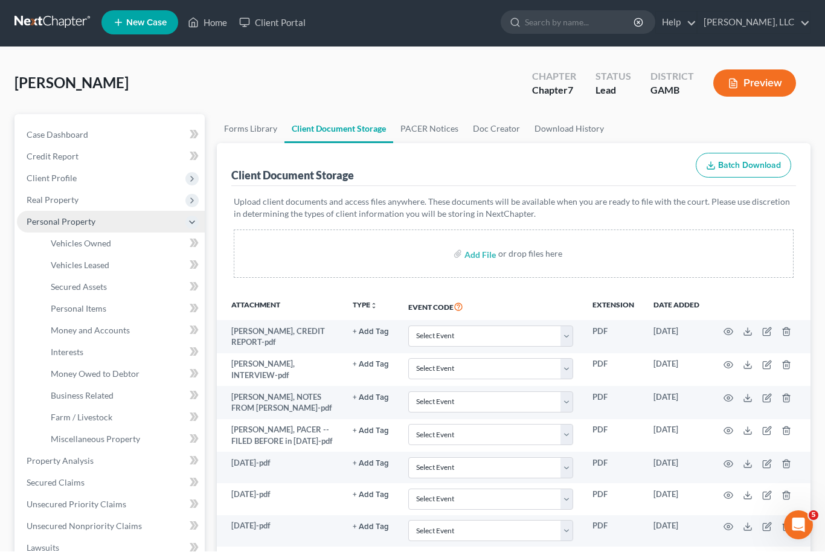
scroll to position [2, 0]
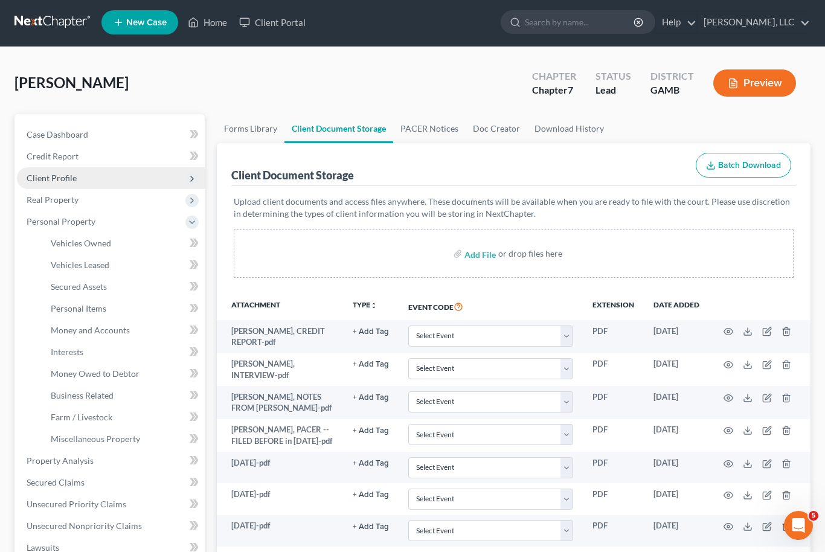
click at [83, 174] on span "Client Profile" at bounding box center [111, 178] width 188 height 22
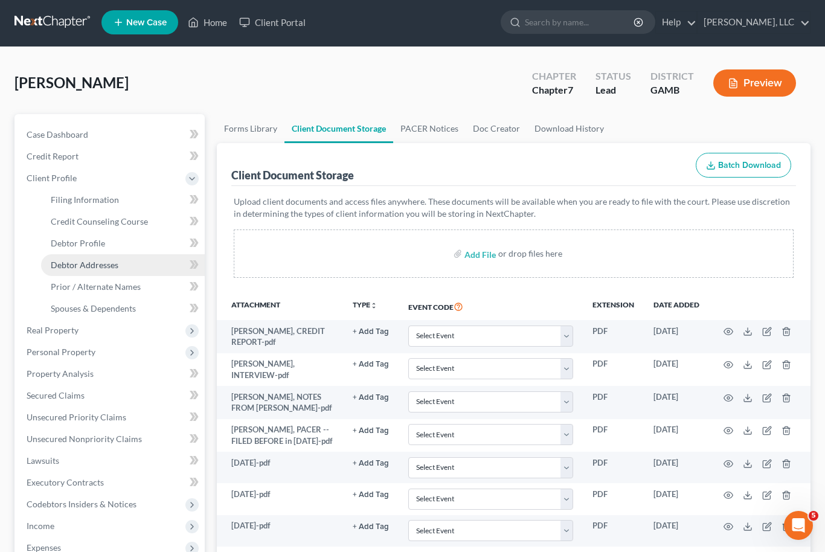
click at [112, 264] on span "Debtor Addresses" at bounding box center [85, 265] width 68 height 10
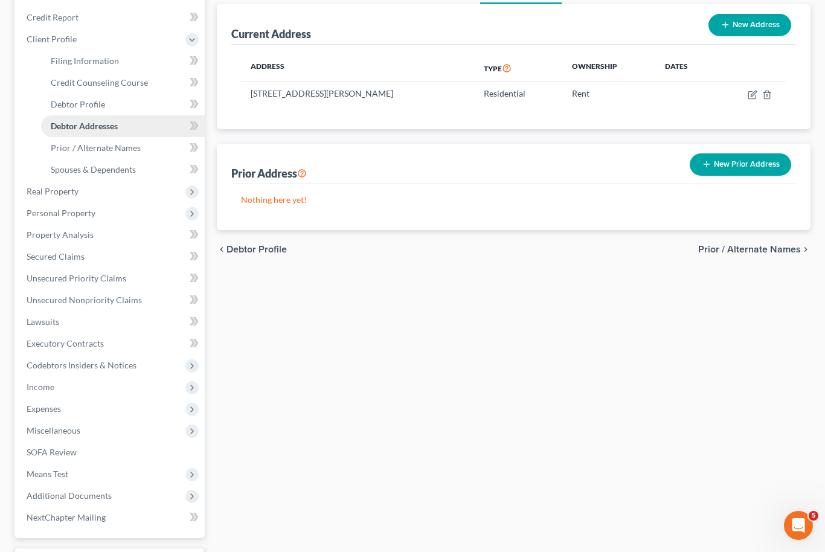
scroll to position [202, 0]
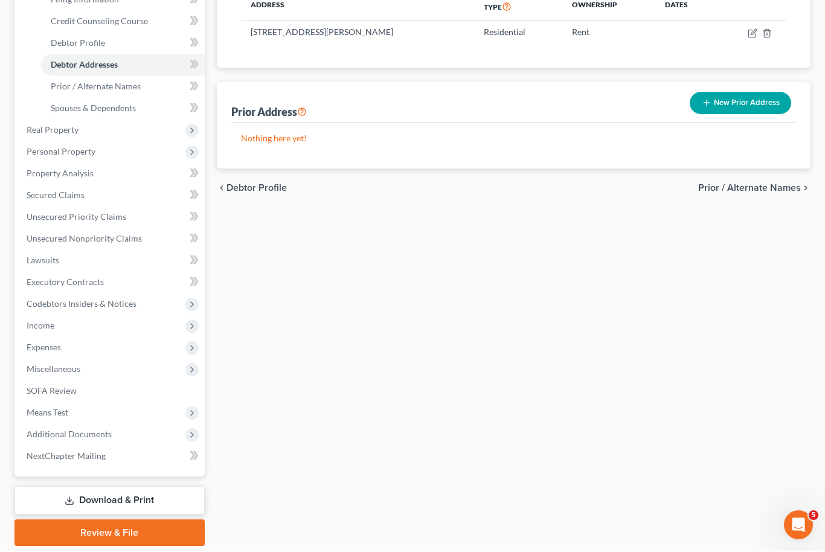
click at [117, 536] on link "Review & File" at bounding box center [109, 533] width 190 height 27
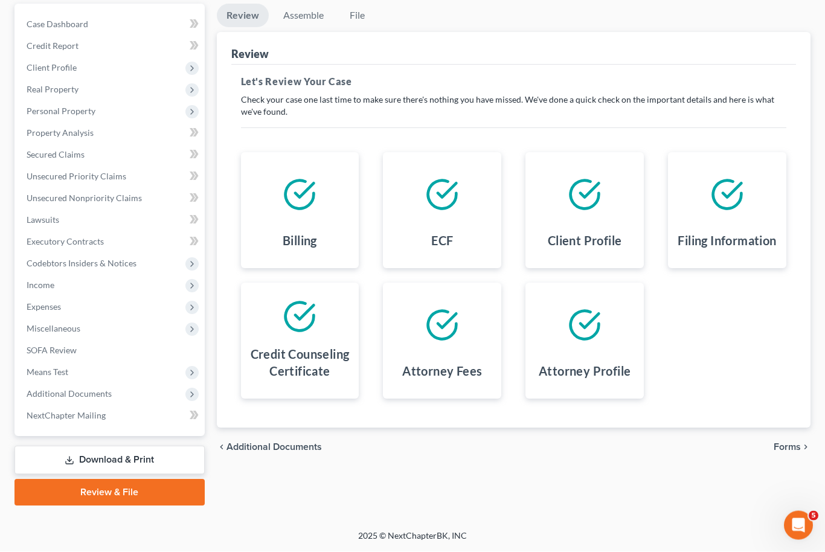
scroll to position [71, 0]
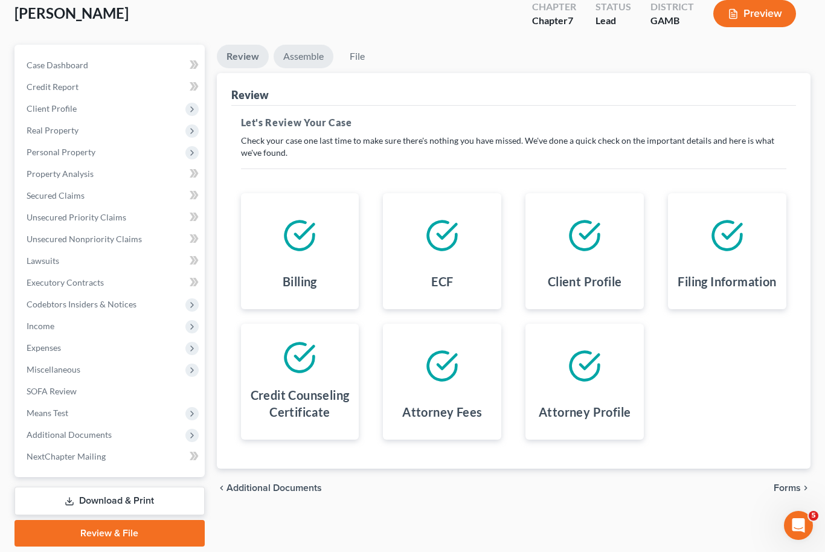
click at [318, 60] on link "Assemble" at bounding box center [304, 57] width 60 height 24
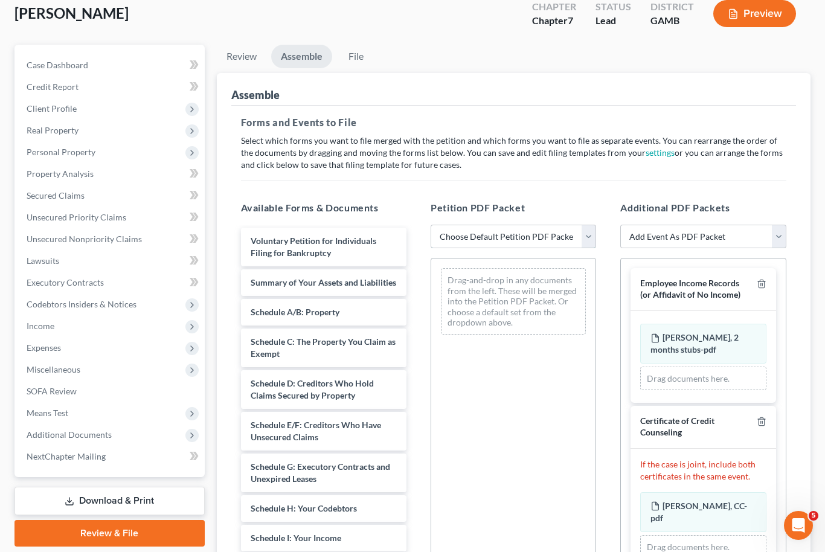
click at [582, 239] on select "Choose Default Petition PDF Packet Complete Bankruptcy Petition (all forms and …" at bounding box center [512, 237] width 165 height 24
select select "0"
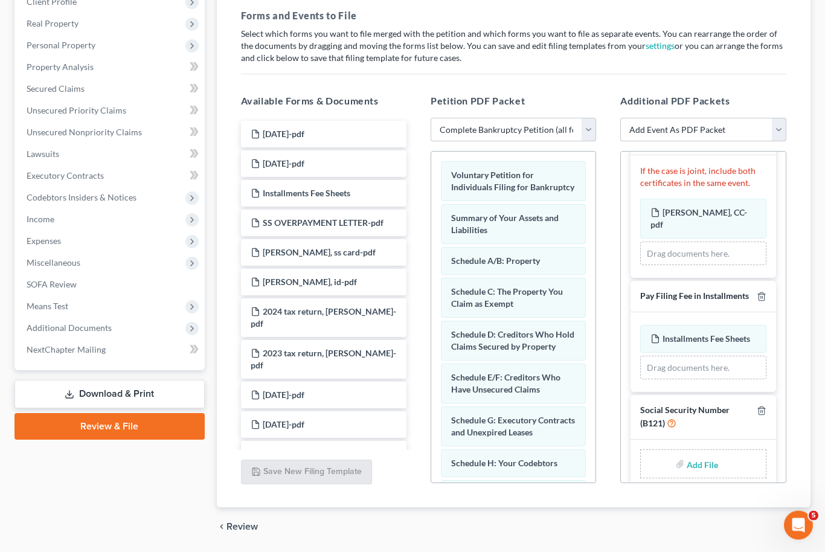
scroll to position [185, 0]
click at [706, 455] on input "file" at bounding box center [700, 466] width 29 height 22
type input "C:\fakepath\[PERSON_NAME] Form 121.pdf"
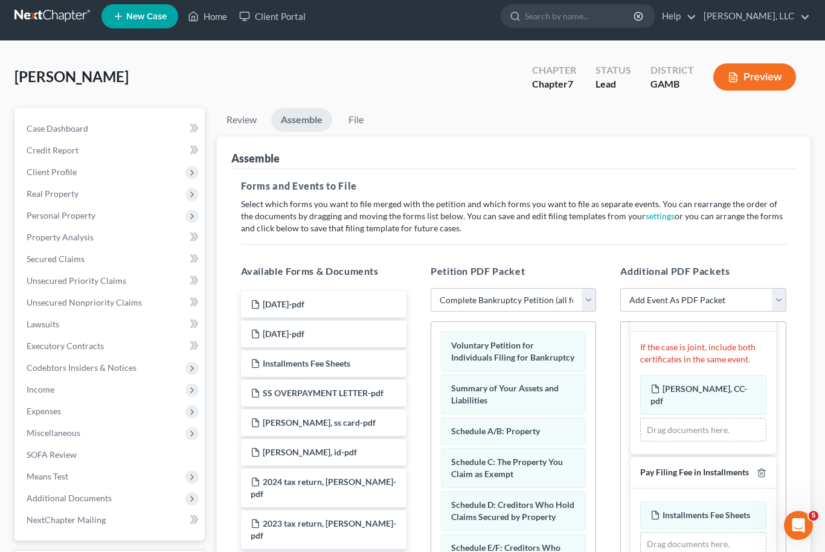
scroll to position [0, 0]
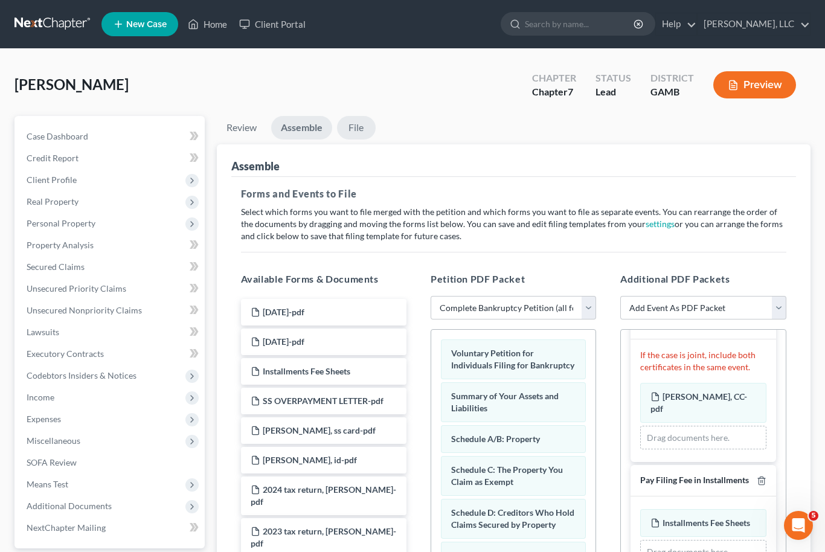
click at [353, 129] on link "File" at bounding box center [356, 128] width 39 height 24
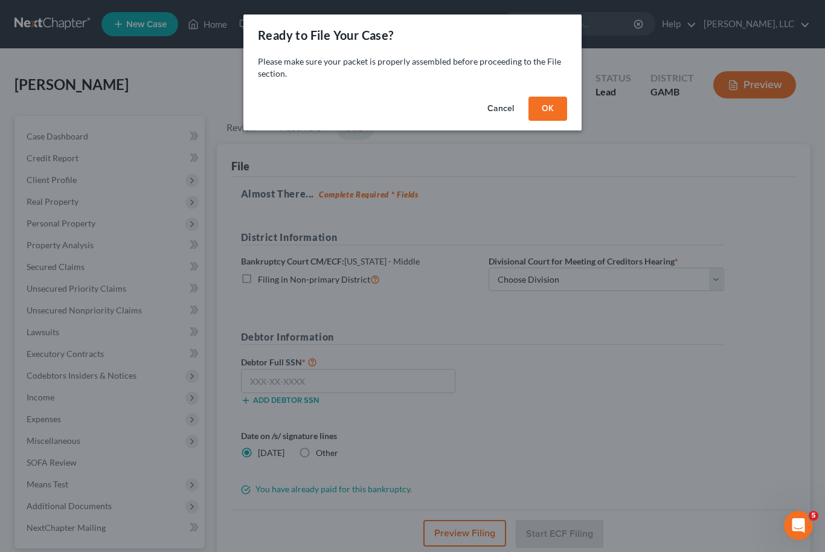
click at [561, 101] on button "OK" at bounding box center [547, 109] width 39 height 24
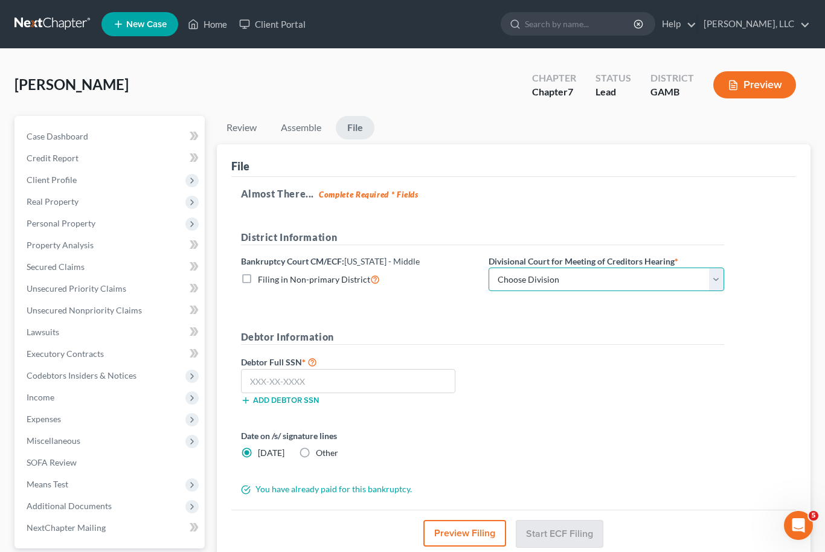
click at [721, 274] on select "Choose Division [GEOGRAPHIC_DATA] [GEOGRAPHIC_DATA] [GEOGRAPHIC_DATA] [GEOGRAPH…" at bounding box center [605, 279] width 235 height 24
select select "4"
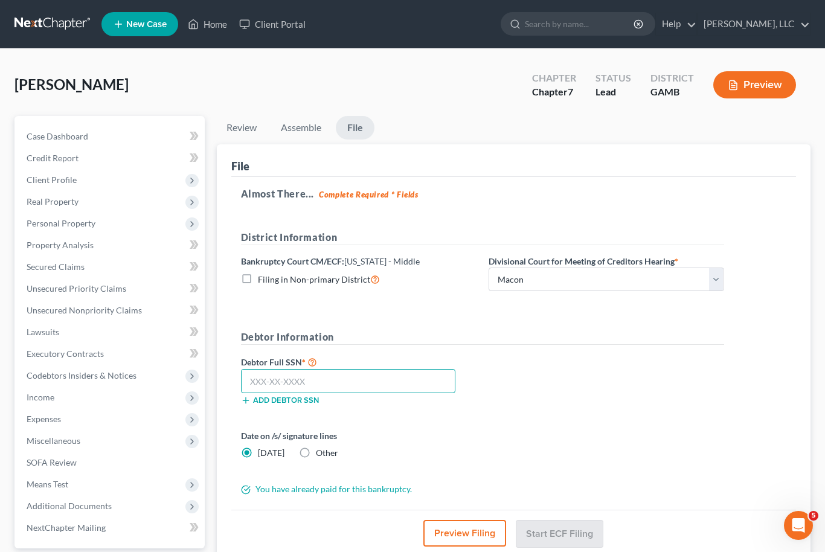
click at [310, 380] on input "text" at bounding box center [348, 381] width 215 height 24
click at [298, 378] on input "text" at bounding box center [348, 381] width 215 height 24
click at [313, 376] on input "254-41" at bounding box center [348, 381] width 215 height 24
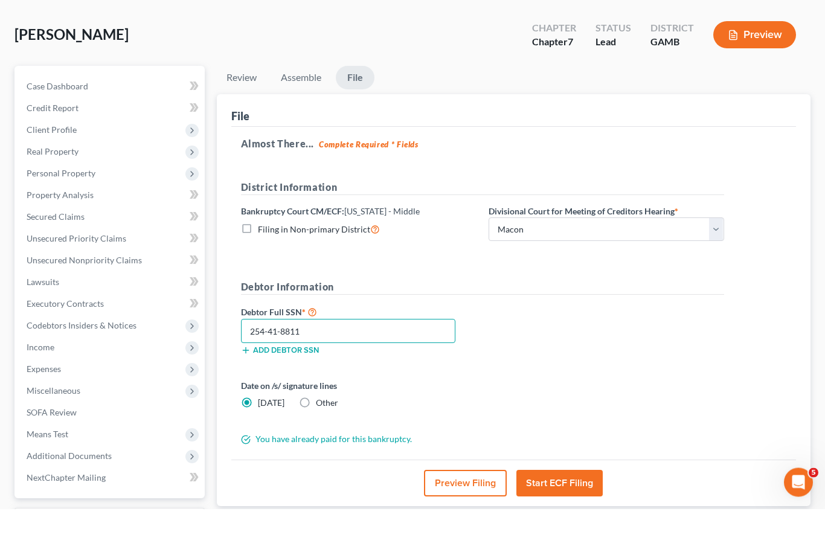
scroll to position [7, 0]
type input "254-41-8811"
click at [578, 513] on button "Start ECF Filing" at bounding box center [559, 526] width 86 height 27
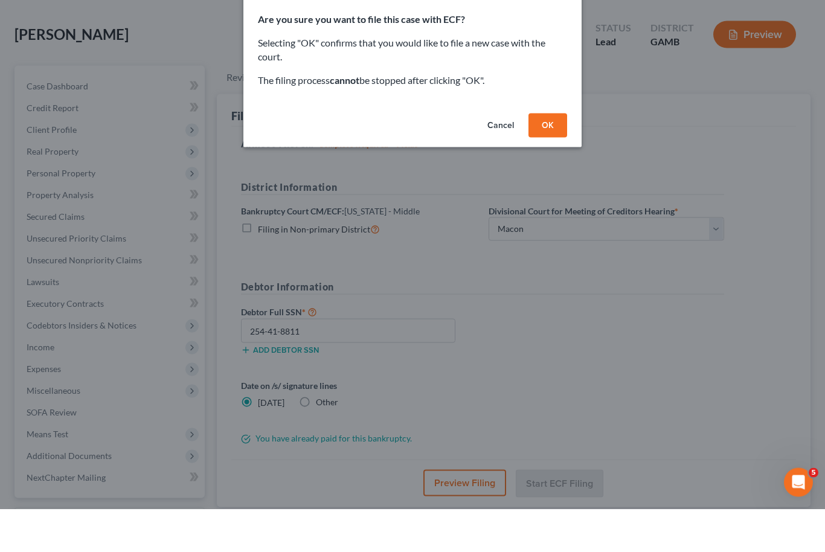
scroll to position [51, 0]
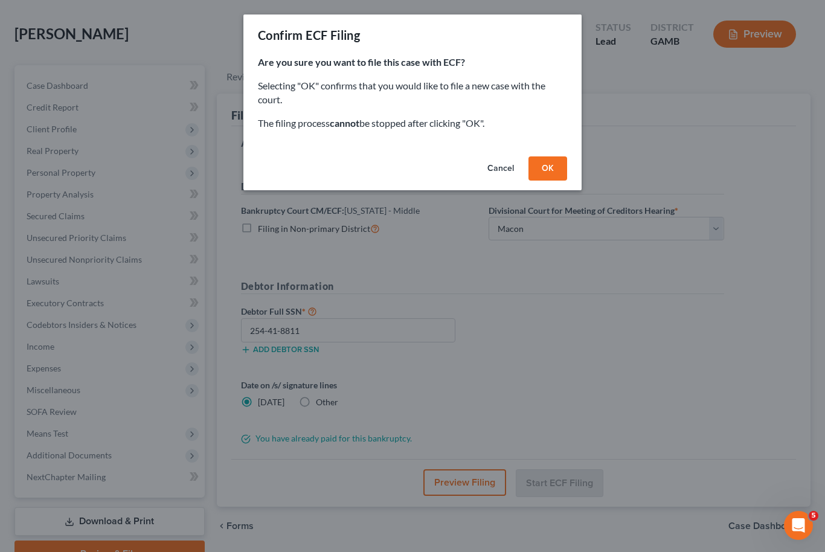
click at [560, 163] on button "OK" at bounding box center [547, 168] width 39 height 24
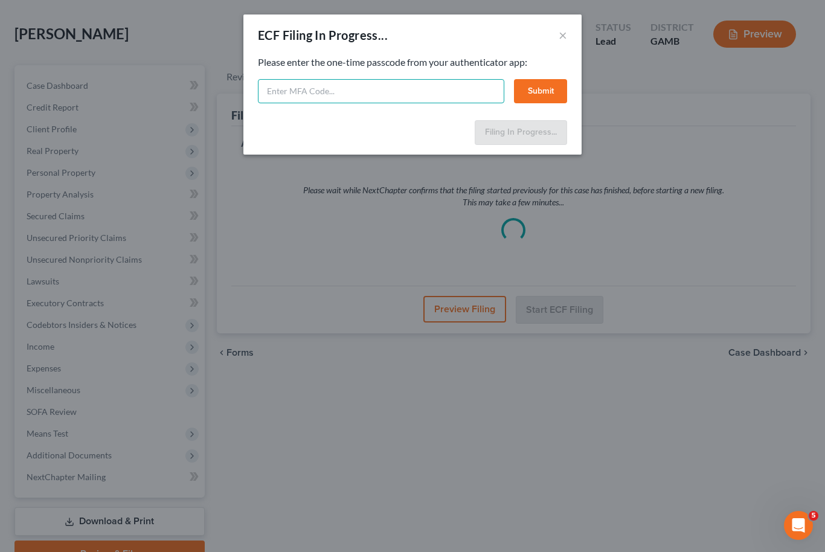
click at [342, 89] on input "text" at bounding box center [381, 91] width 246 height 24
type input "781391"
click at [548, 98] on button "Submit" at bounding box center [540, 91] width 53 height 24
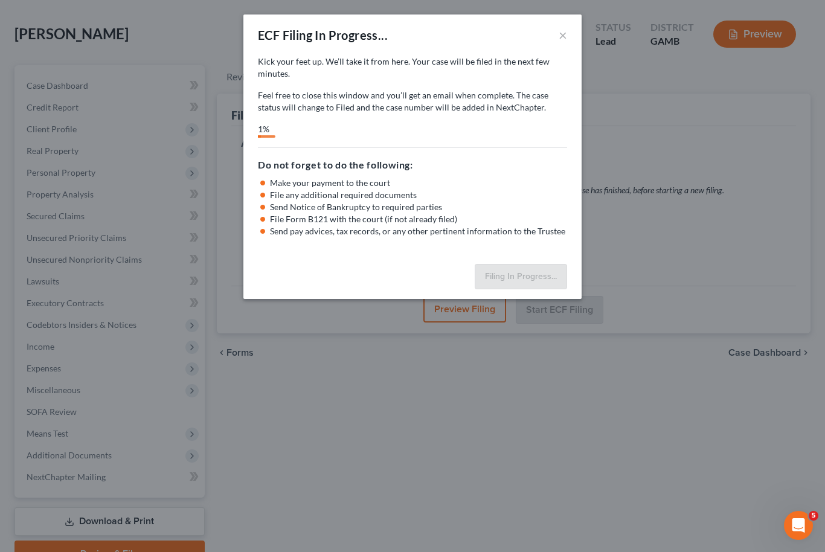
scroll to position [0, 0]
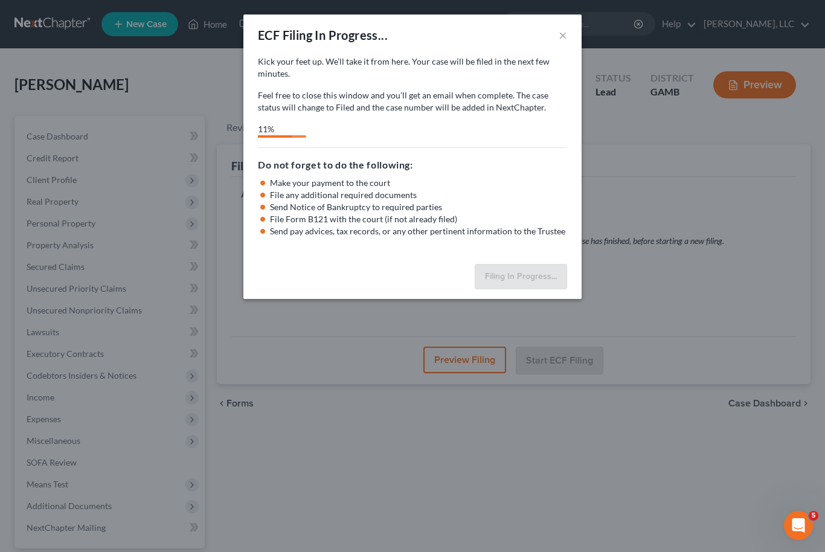
select select "4"
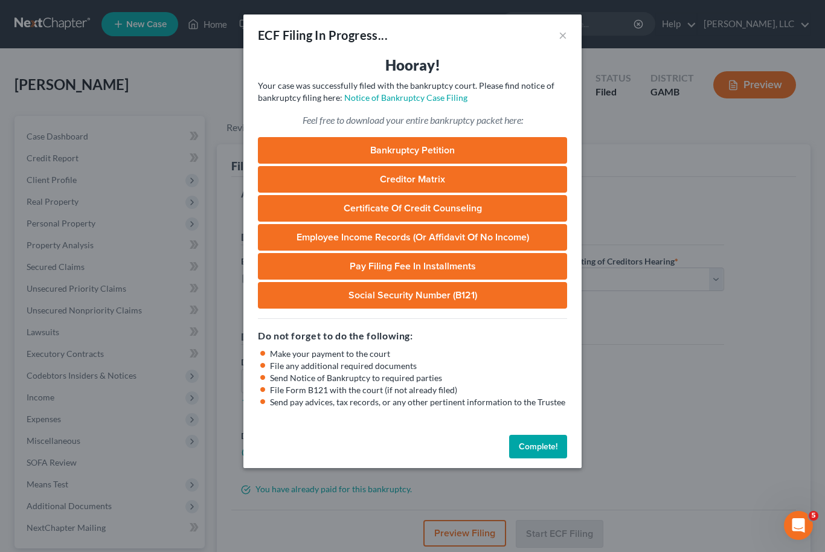
click at [534, 452] on button "Complete!" at bounding box center [538, 447] width 58 height 24
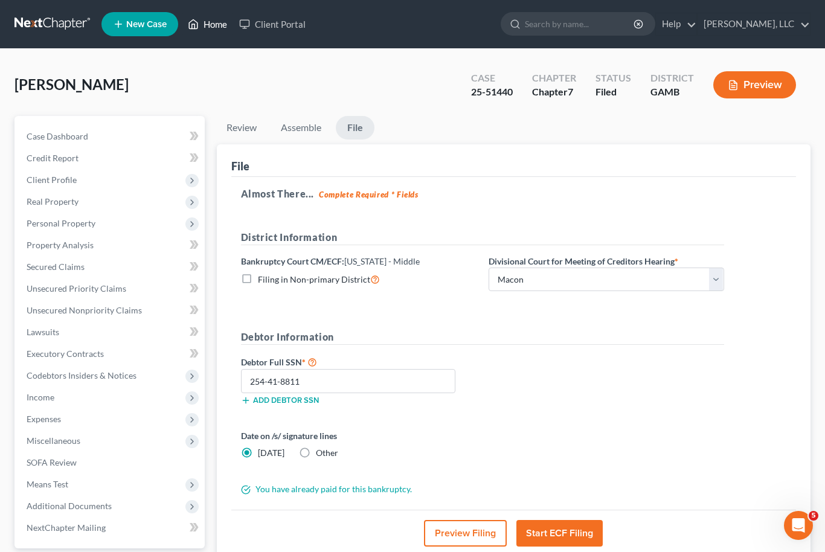
click at [216, 32] on link "Home" at bounding box center [207, 24] width 51 height 22
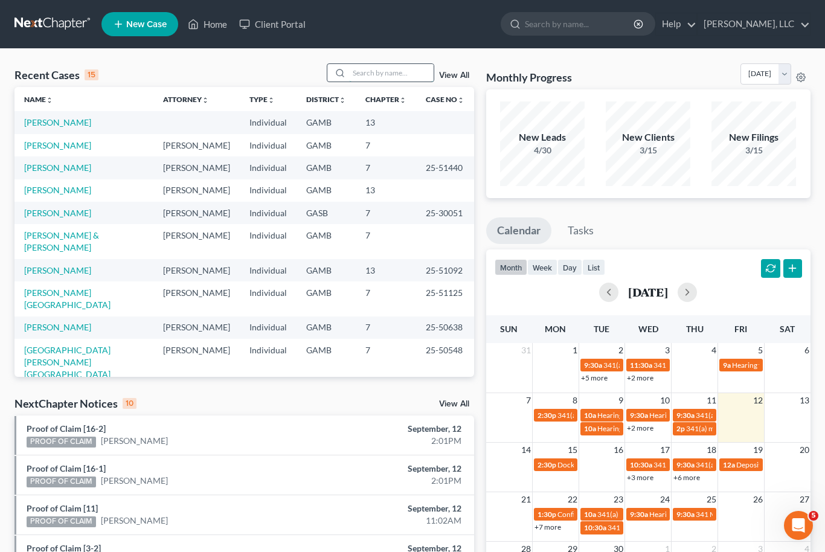
click at [392, 77] on input "search" at bounding box center [391, 73] width 85 height 18
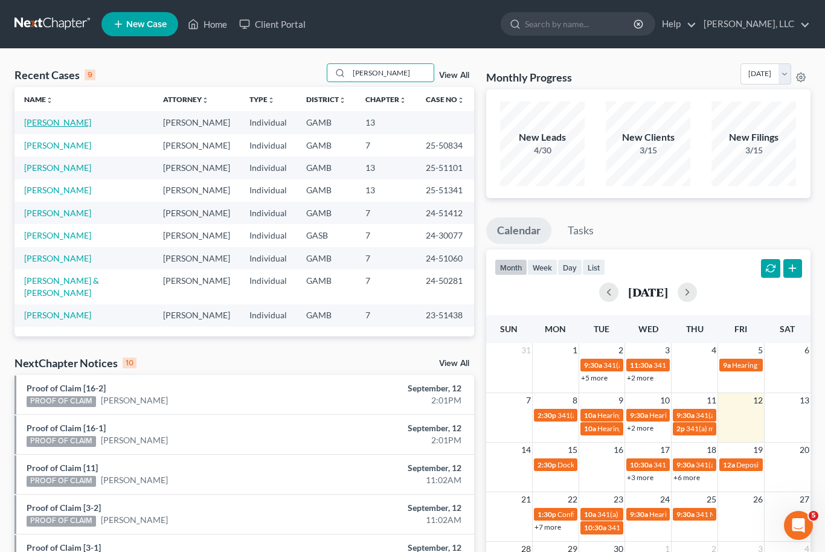
type input "[PERSON_NAME]"
click at [42, 120] on link "[PERSON_NAME]" at bounding box center [57, 122] width 67 height 10
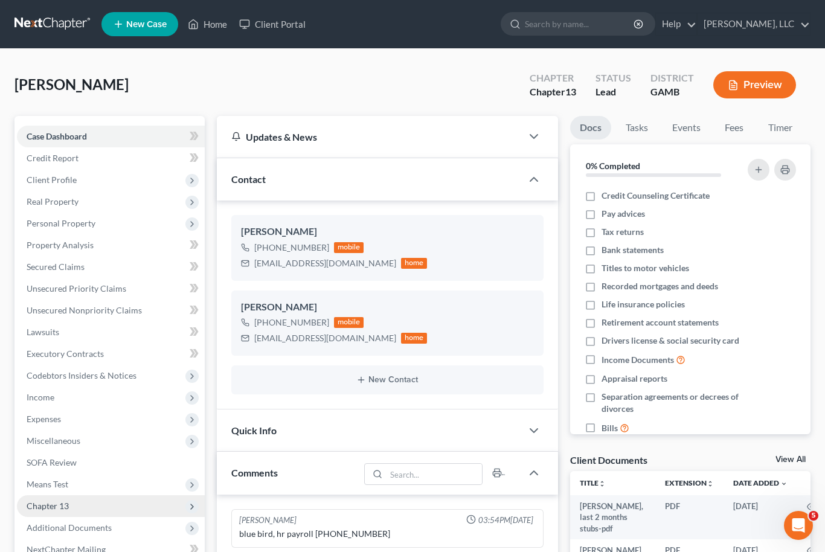
click at [42, 501] on span "Chapter 13" at bounding box center [48, 506] width 42 height 10
click at [54, 507] on span "Chapter 13" at bounding box center [48, 506] width 42 height 10
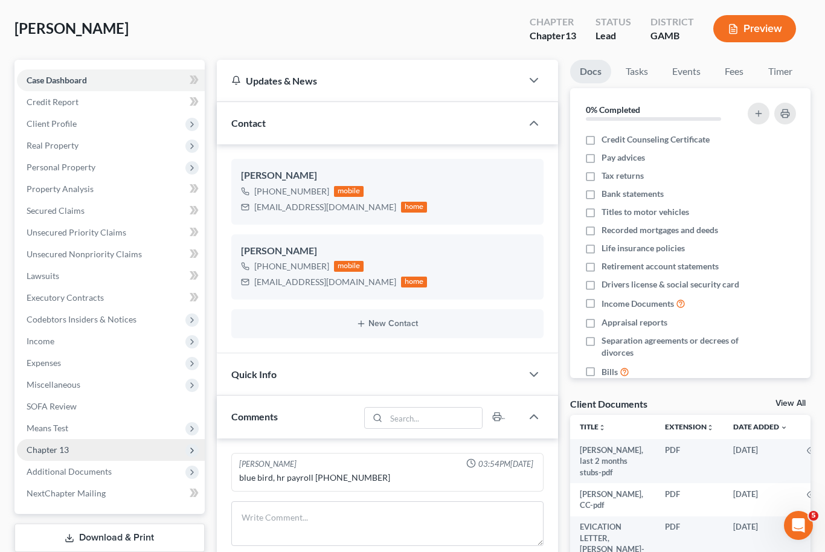
scroll to position [58, 0]
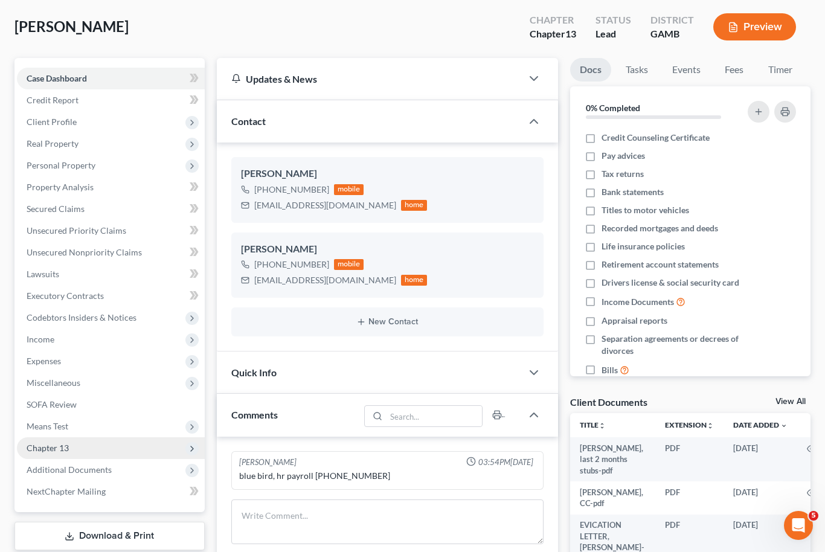
click at [50, 447] on span "Chapter 13" at bounding box center [48, 448] width 42 height 10
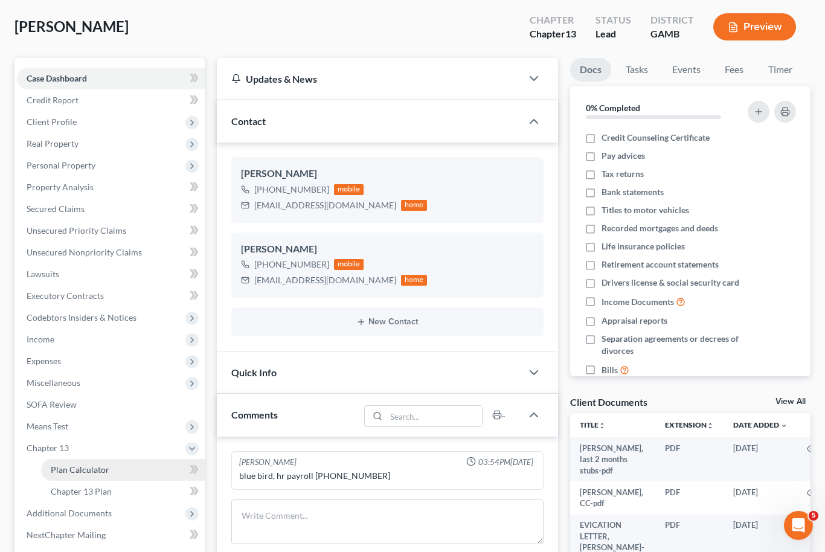
click at [71, 472] on span "Plan Calculator" at bounding box center [80, 469] width 59 height 10
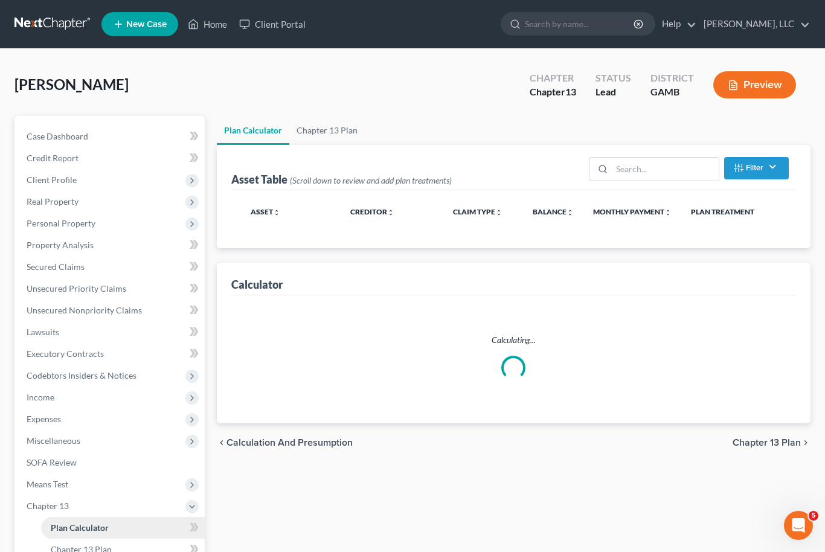
select select "58"
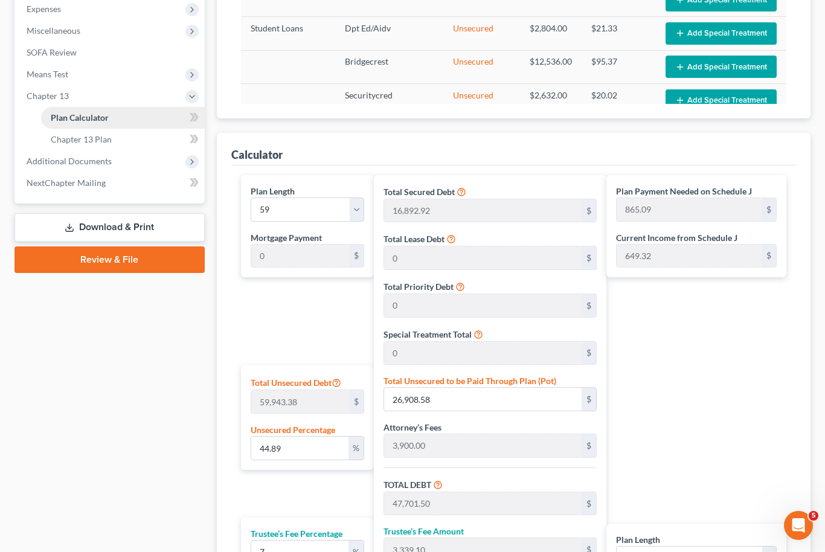
scroll to position [213, 0]
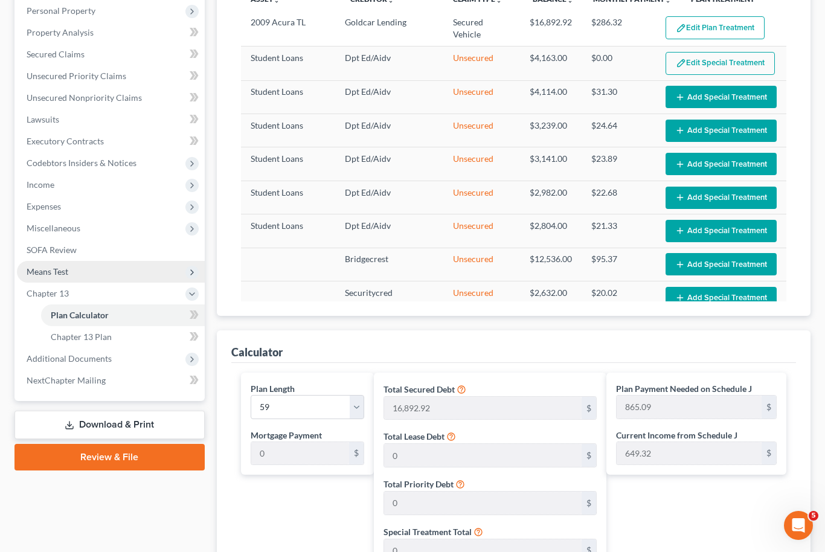
click at [37, 270] on span "Means Test" at bounding box center [48, 271] width 42 height 10
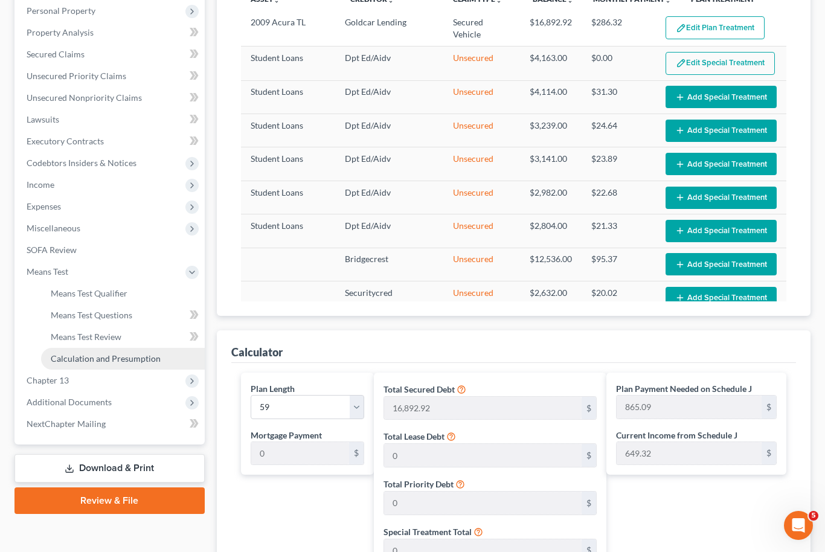
click at [64, 365] on link "Calculation and Presumption" at bounding box center [123, 359] width 164 height 22
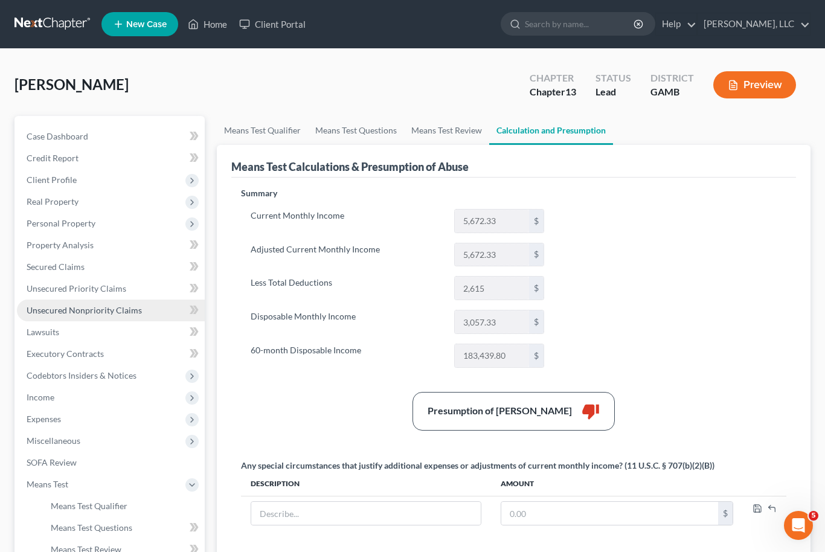
click at [43, 312] on span "Unsecured Nonpriority Claims" at bounding box center [84, 310] width 115 height 10
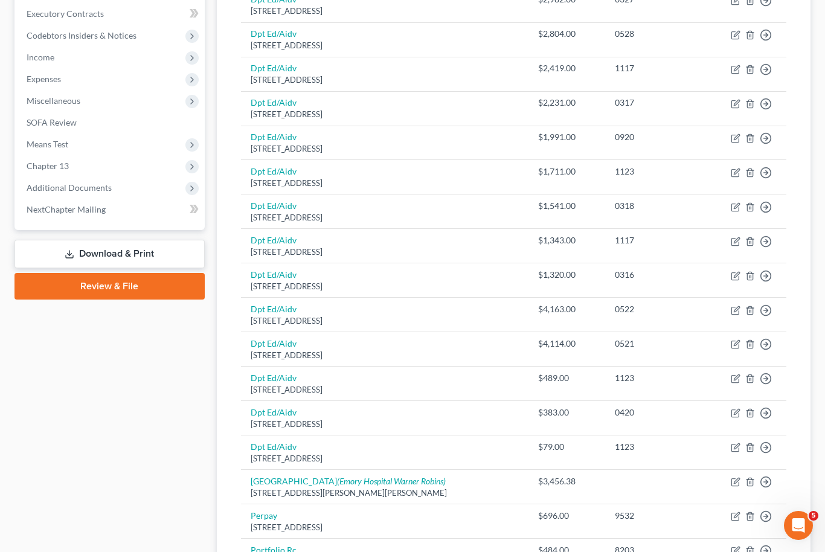
scroll to position [29, 0]
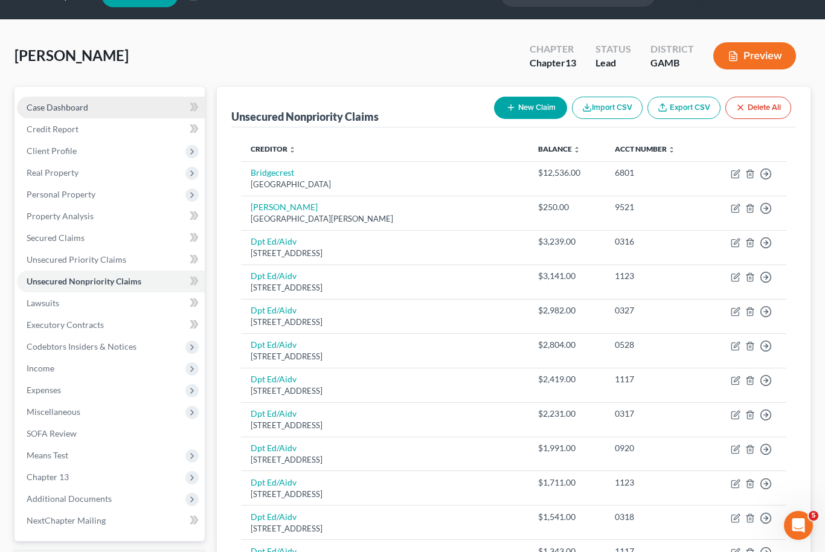
click at [58, 107] on span "Case Dashboard" at bounding box center [58, 107] width 62 height 10
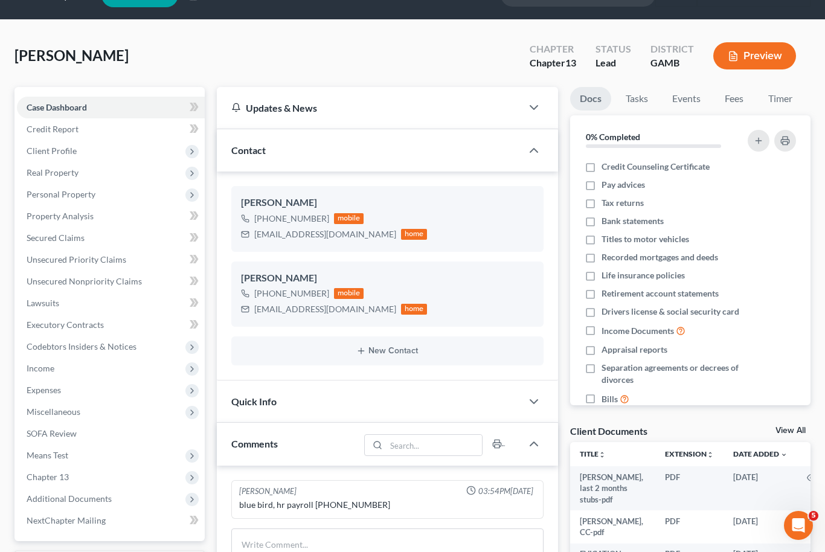
click at [795, 429] on link "View All" at bounding box center [790, 430] width 30 height 8
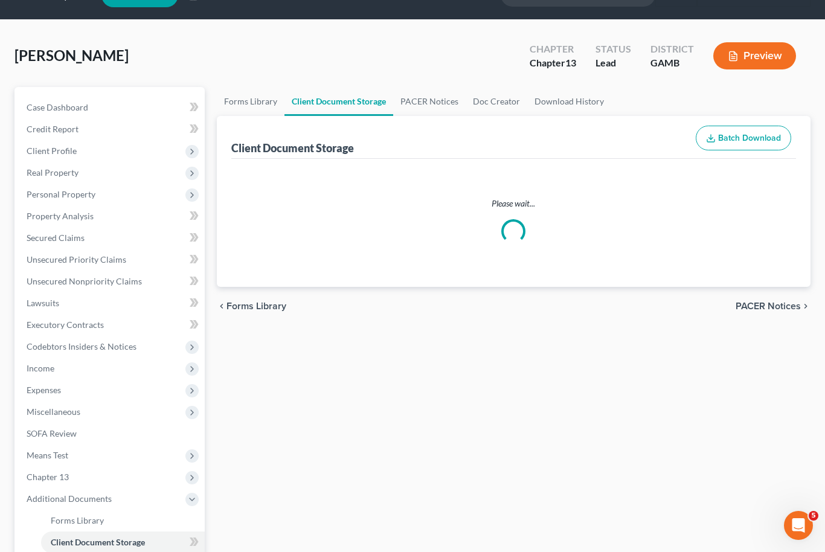
select select "6"
select select "22"
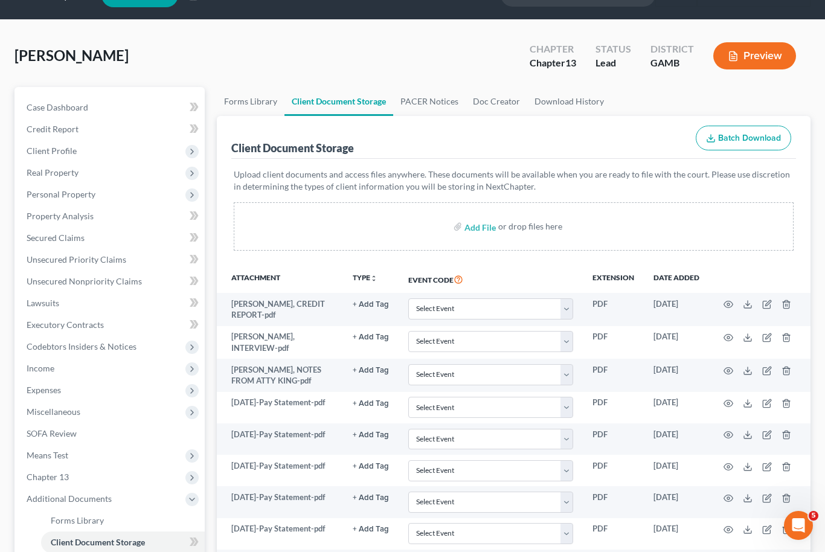
scroll to position [1230, 0]
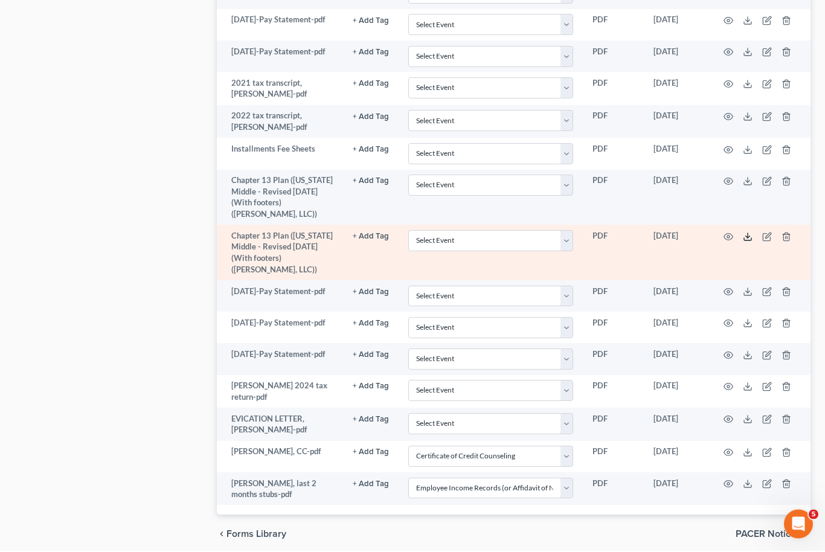
click at [749, 243] on icon at bounding box center [748, 239] width 10 height 10
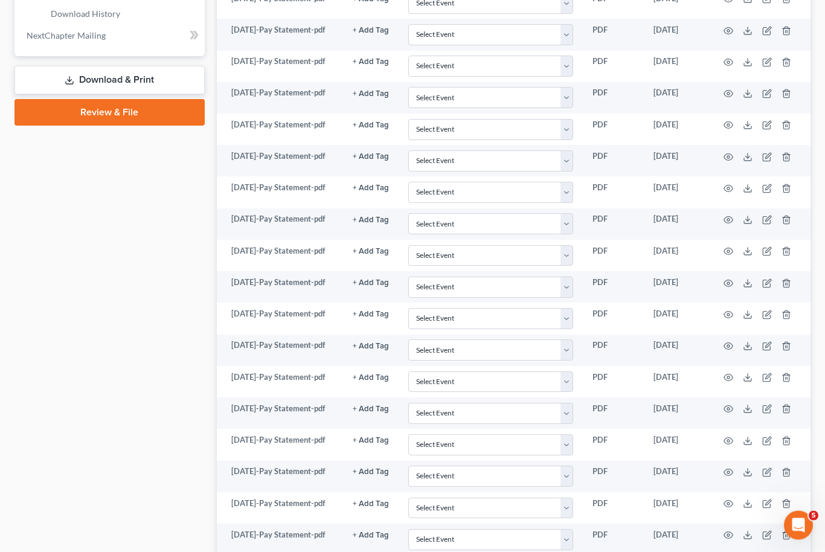
scroll to position [290, 0]
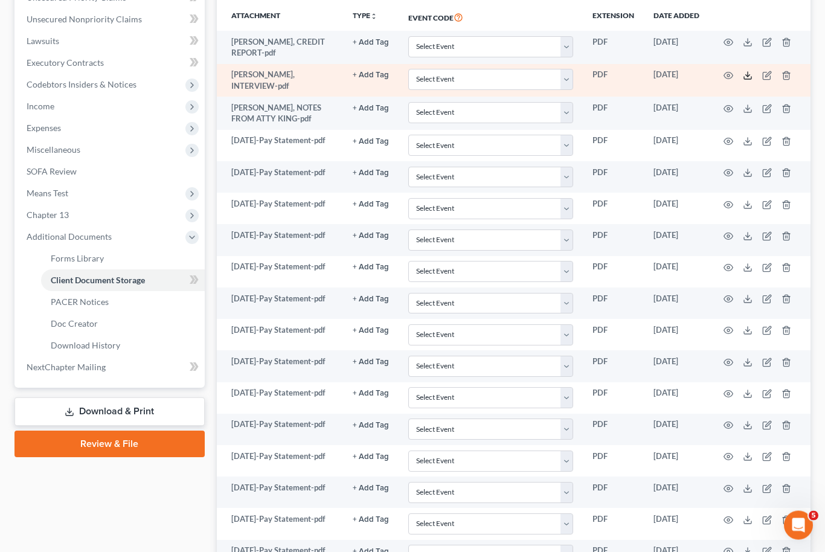
click at [751, 71] on icon at bounding box center [748, 76] width 10 height 10
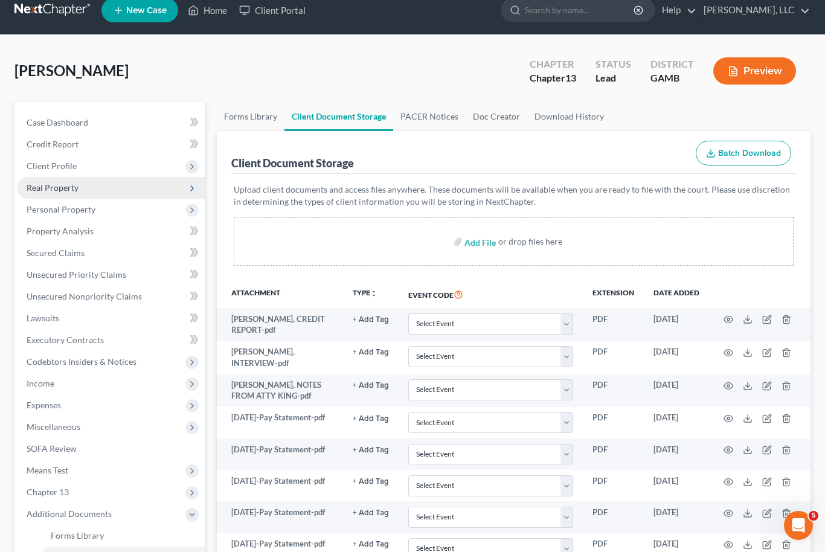
click at [42, 199] on span "Real Property" at bounding box center [111, 188] width 188 height 22
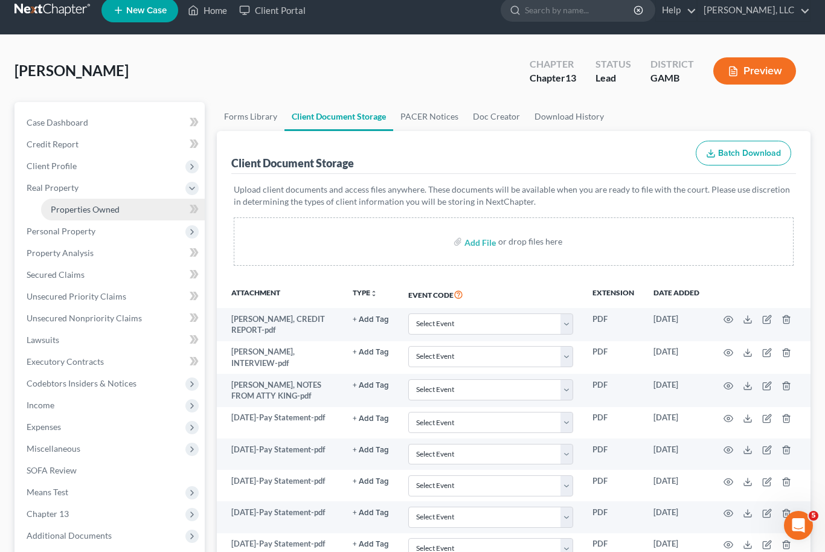
click at [62, 214] on span "Properties Owned" at bounding box center [85, 209] width 69 height 10
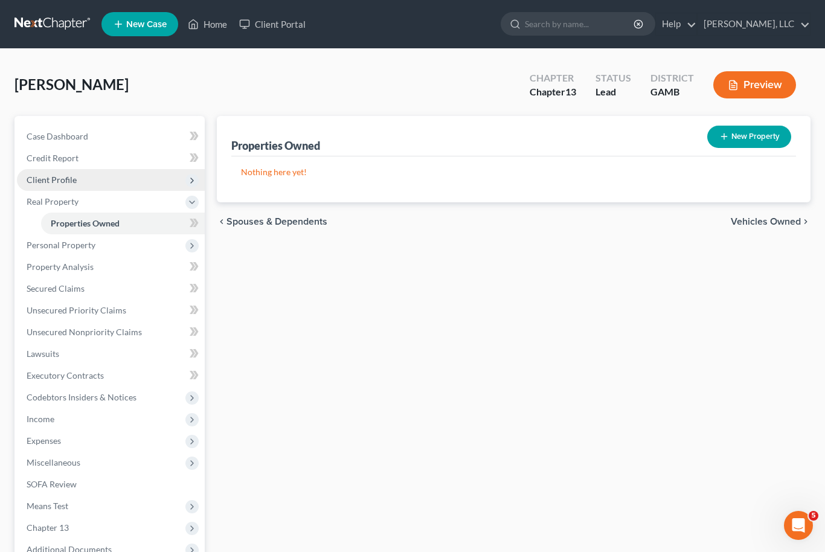
click at [51, 182] on span "Client Profile" at bounding box center [52, 179] width 50 height 10
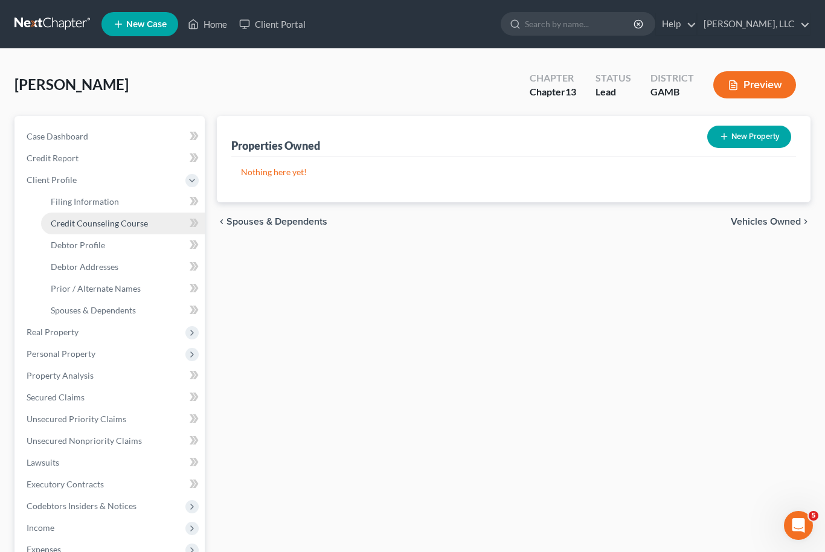
click at [77, 224] on span "Credit Counseling Course" at bounding box center [99, 223] width 97 height 10
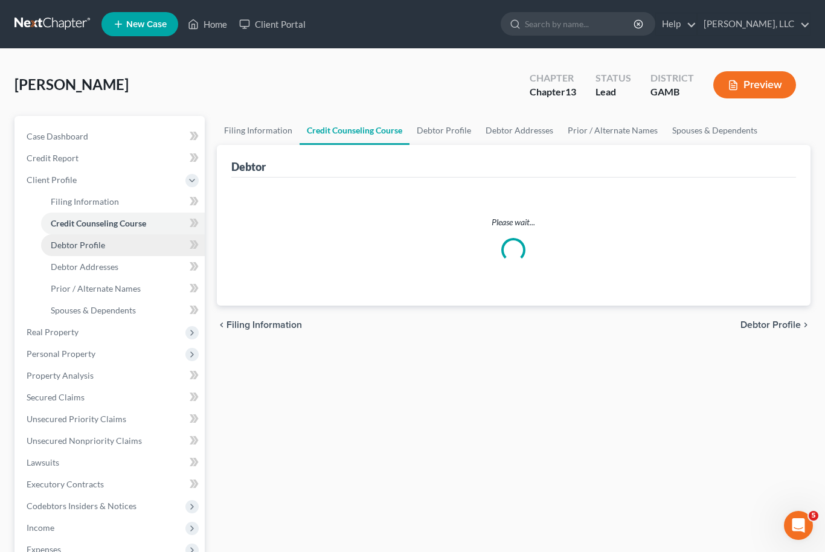
click at [72, 246] on span "Debtor Profile" at bounding box center [78, 245] width 54 height 10
select select "0"
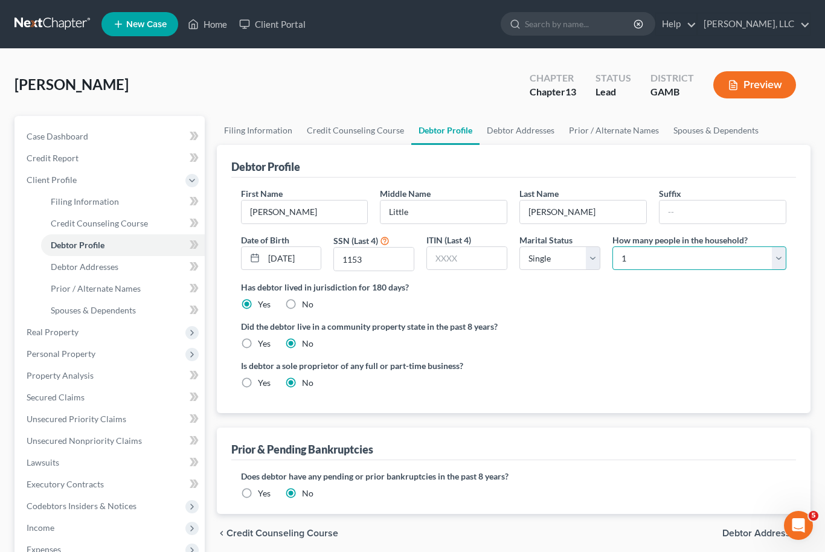
click at [779, 258] on select "Select 1 2 3 4 5 6 7 8 9 10 11 12 13 14 15 16 17 18 19 20" at bounding box center [699, 258] width 174 height 24
select select "1"
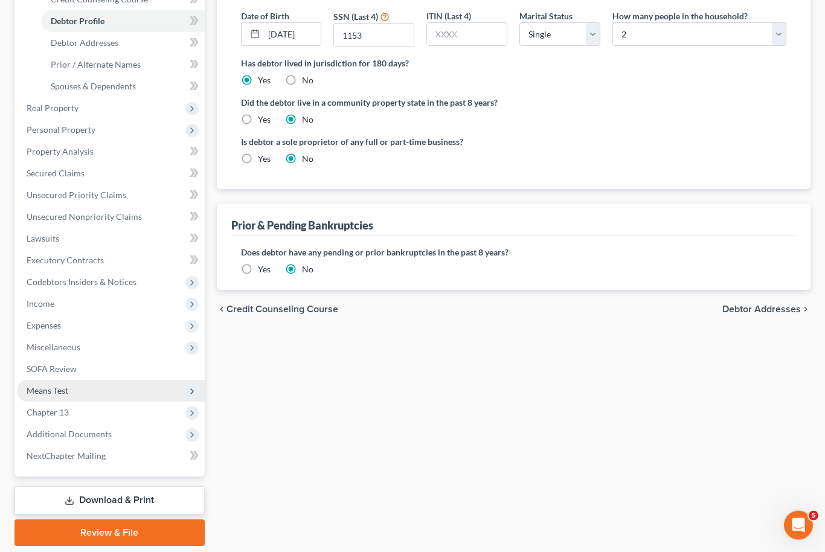
click at [43, 391] on span "Means Test" at bounding box center [48, 391] width 42 height 10
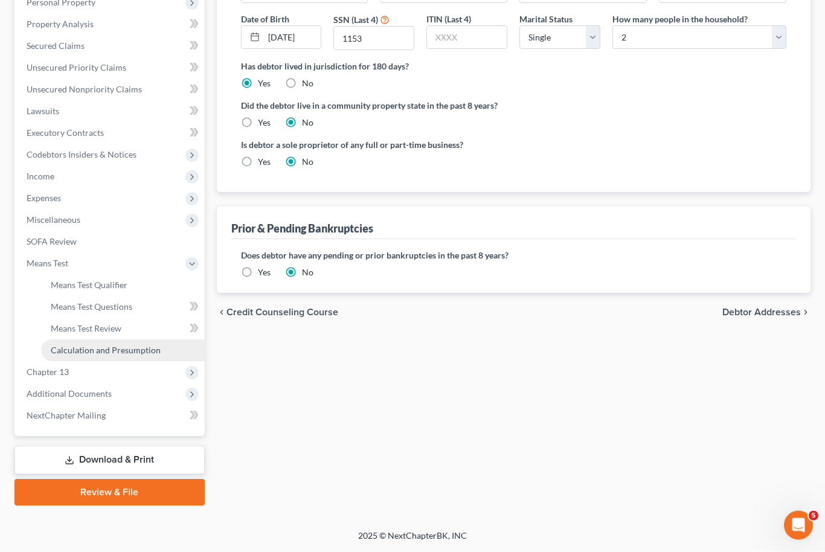
click at [73, 356] on span "Calculation and Presumption" at bounding box center [106, 350] width 110 height 10
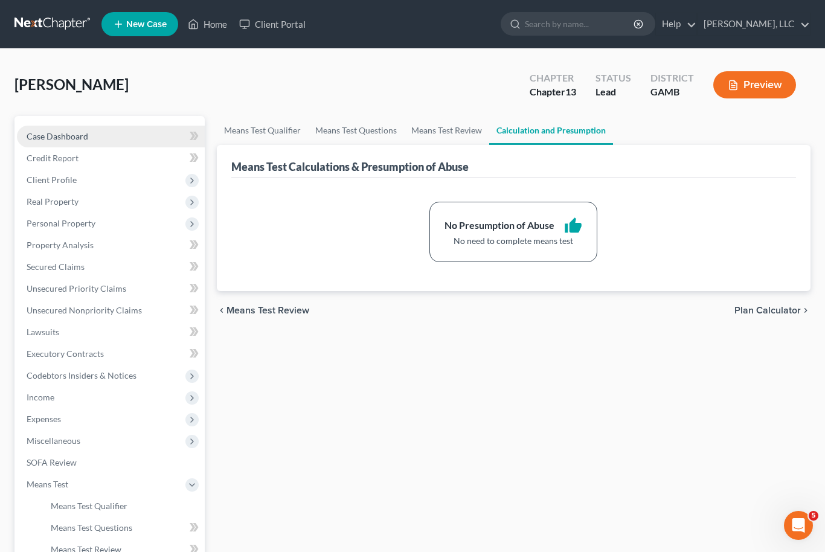
click at [53, 132] on span "Case Dashboard" at bounding box center [58, 136] width 62 height 10
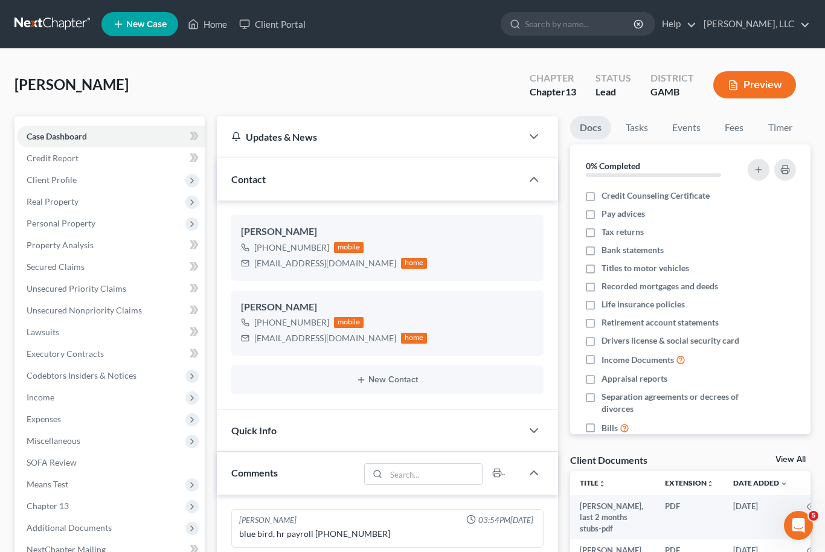
click at [797, 455] on link "View All" at bounding box center [790, 459] width 30 height 8
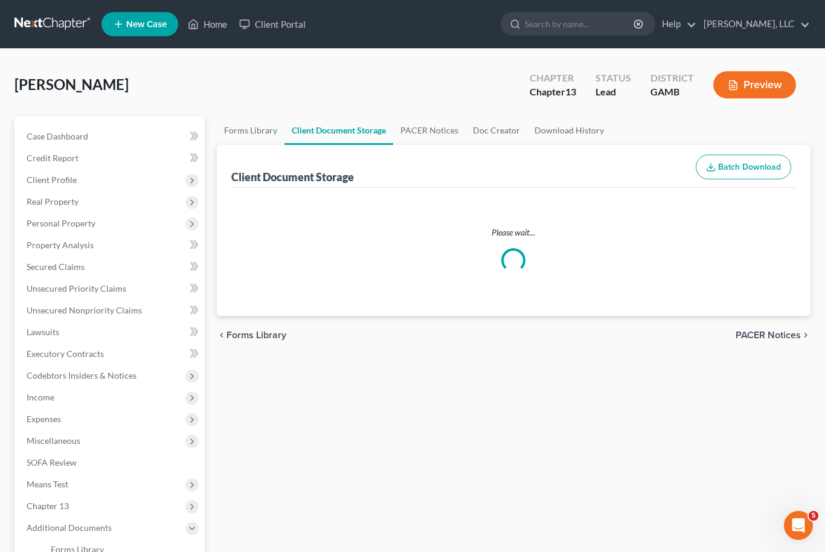
select select "6"
select select "22"
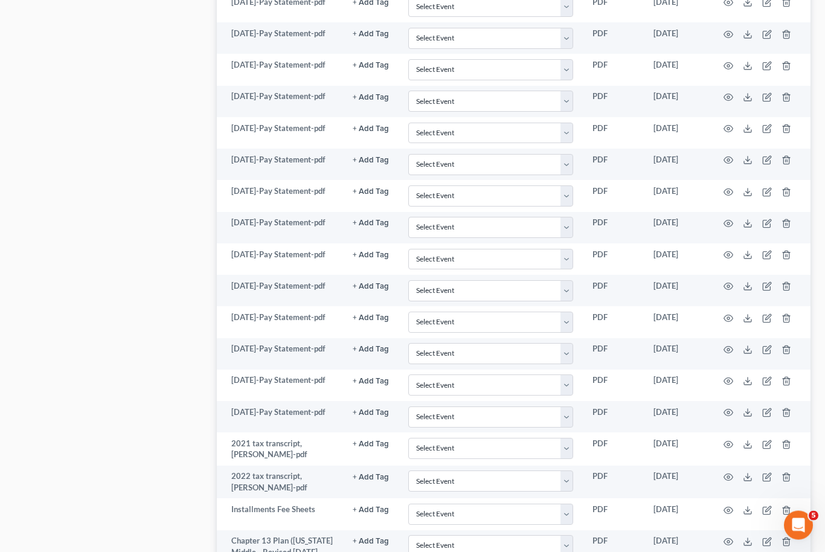
scroll to position [1230, 0]
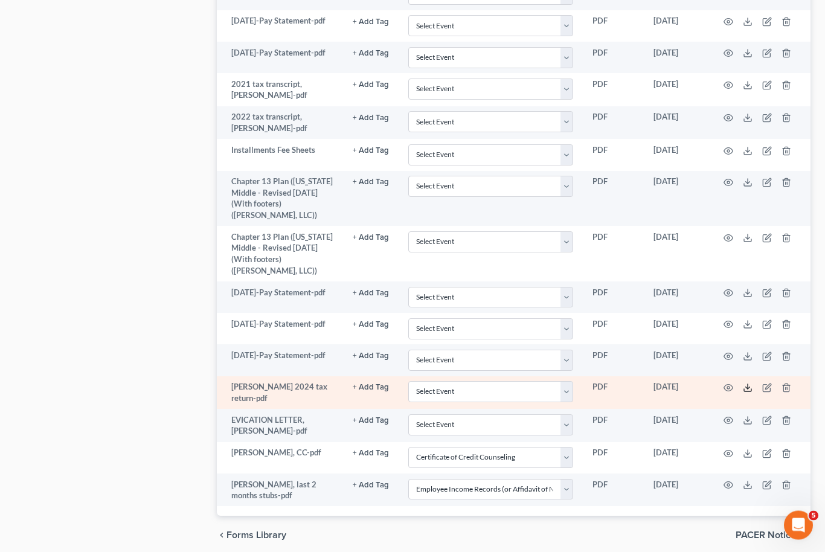
click at [752, 383] on icon at bounding box center [748, 388] width 10 height 10
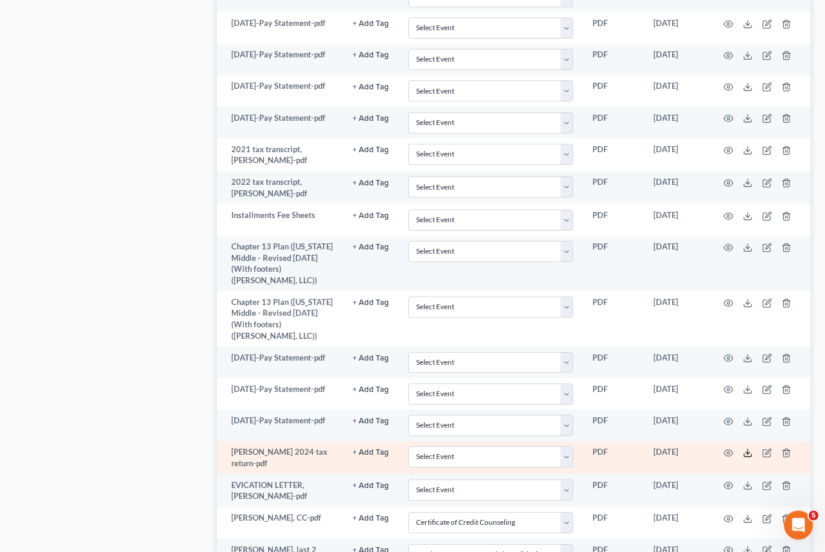
scroll to position [1270, 0]
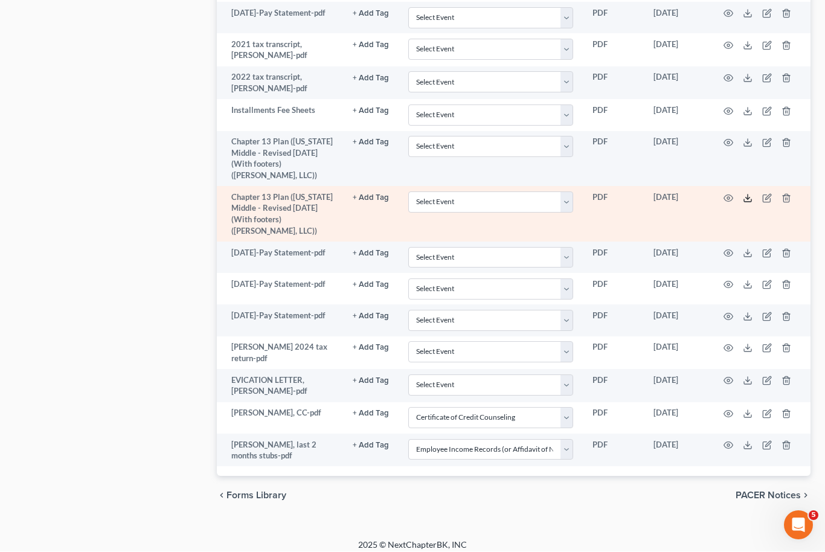
click at [752, 194] on icon at bounding box center [748, 199] width 10 height 10
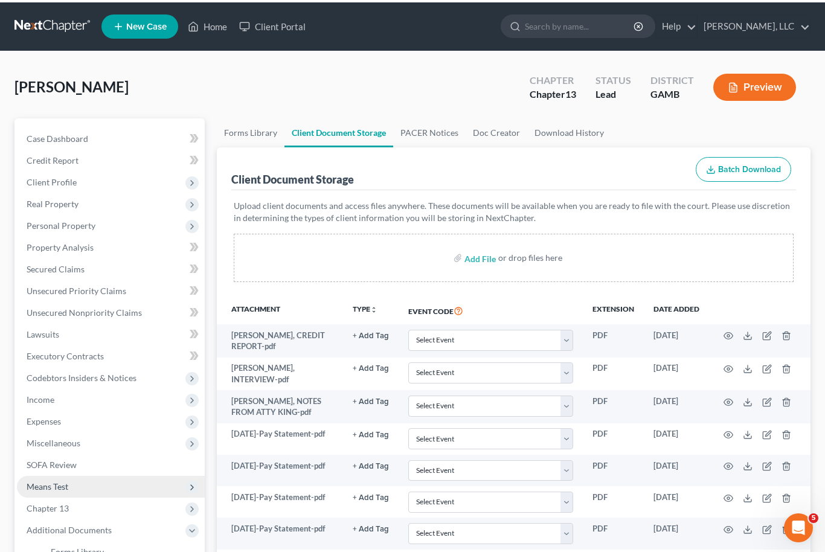
click at [50, 473] on span "Means Test" at bounding box center [111, 484] width 188 height 22
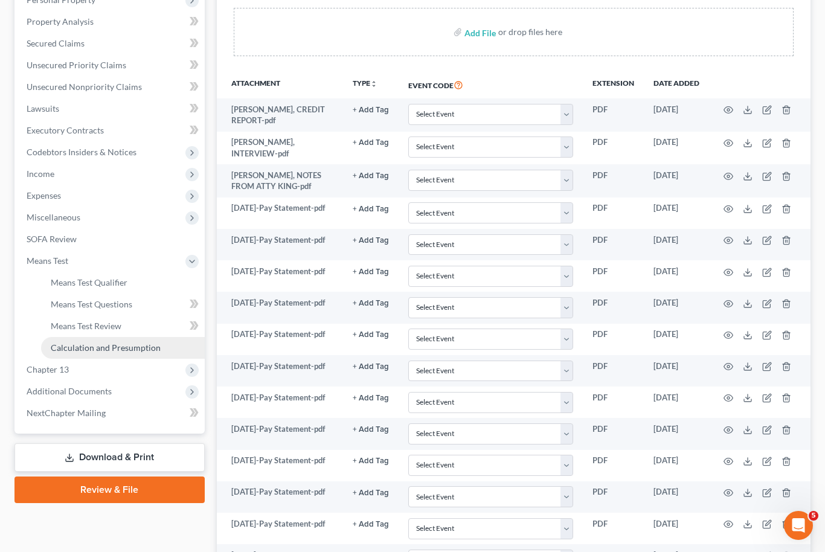
click at [91, 345] on span "Calculation and Presumption" at bounding box center [106, 347] width 110 height 10
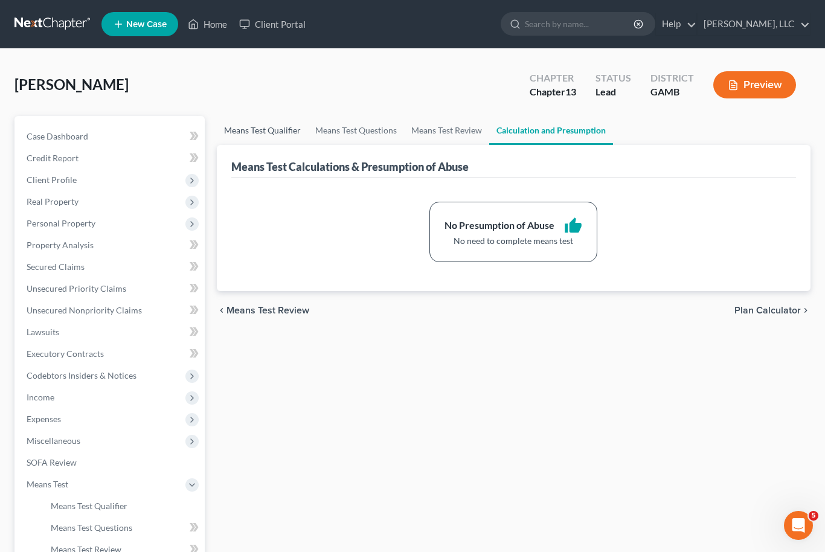
click at [272, 127] on link "Means Test Qualifier" at bounding box center [262, 130] width 91 height 29
